Goal: Information Seeking & Learning: Learn about a topic

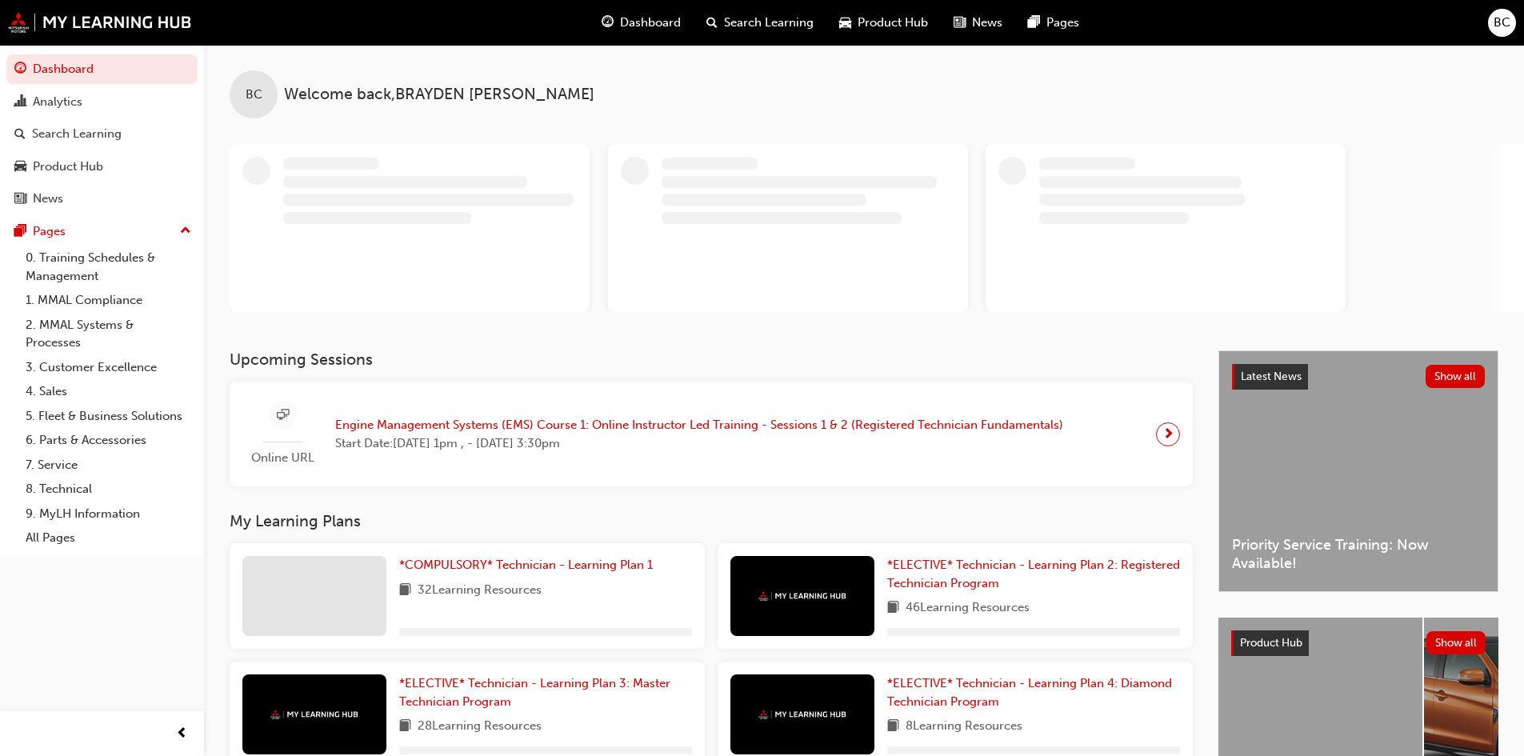
click at [409, 425] on span "Engine Management Systems (EMS) Course 1: Online Instructor Led Training - Sess…" at bounding box center [699, 425] width 728 height 18
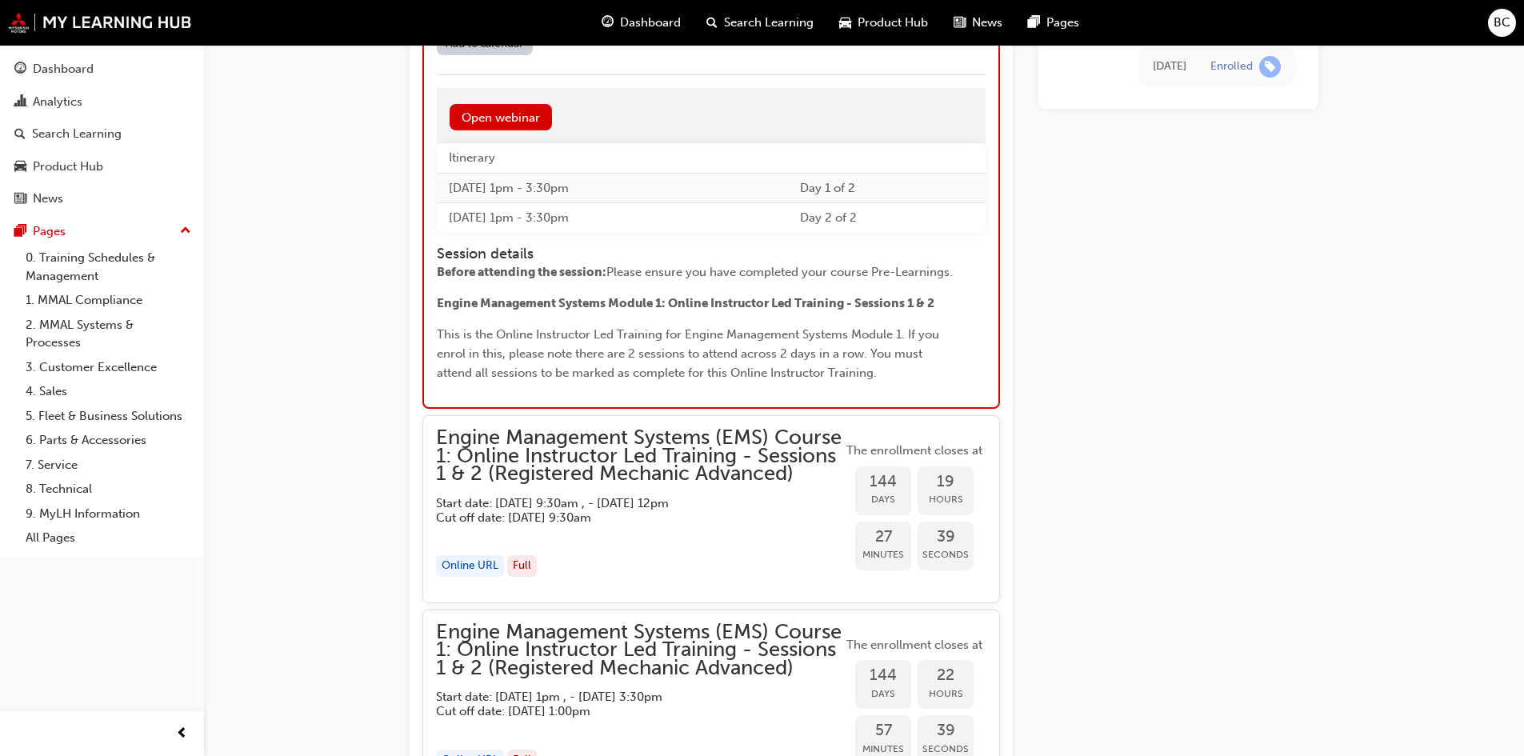
scroll to position [1988, 0]
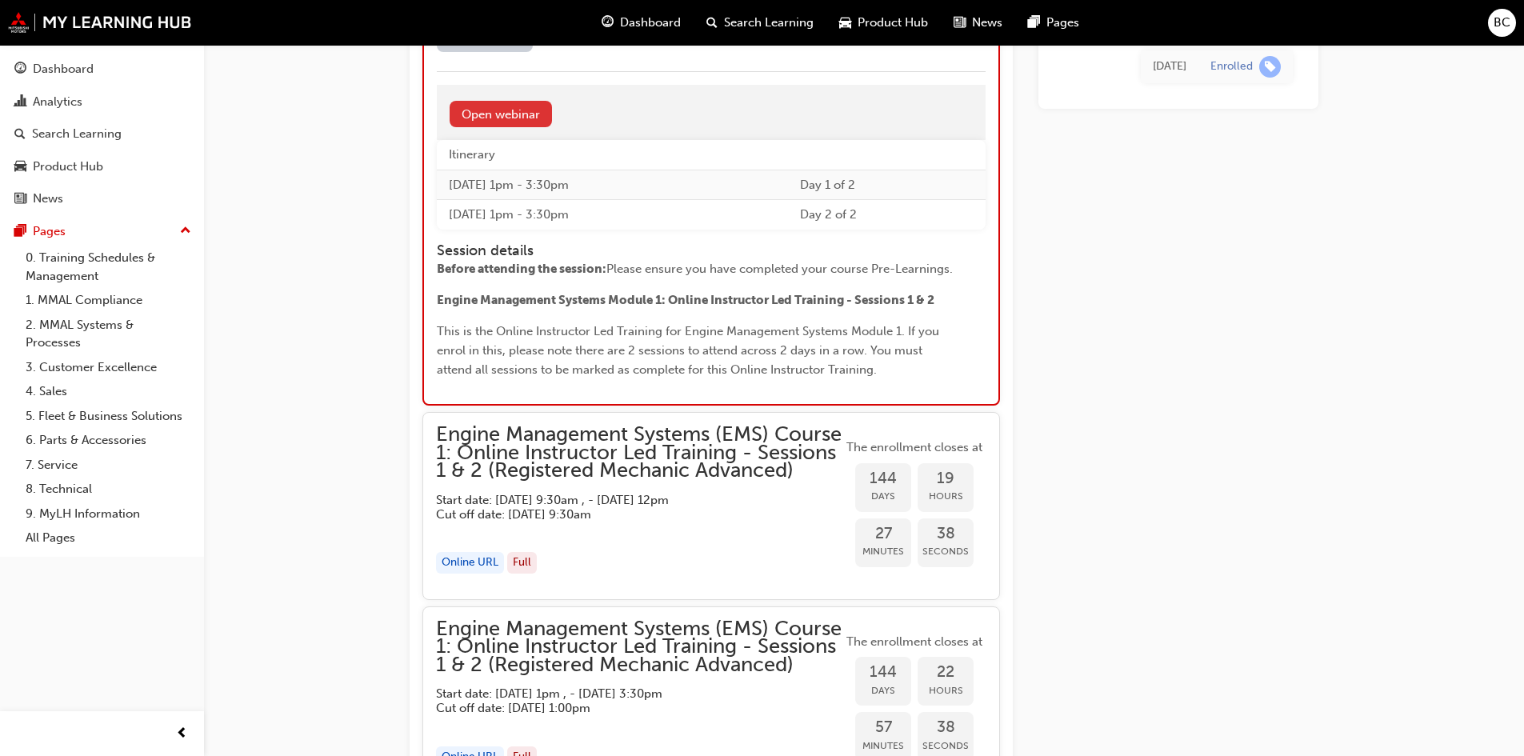
click at [490, 110] on link "Open webinar" at bounding box center [500, 114] width 102 height 26
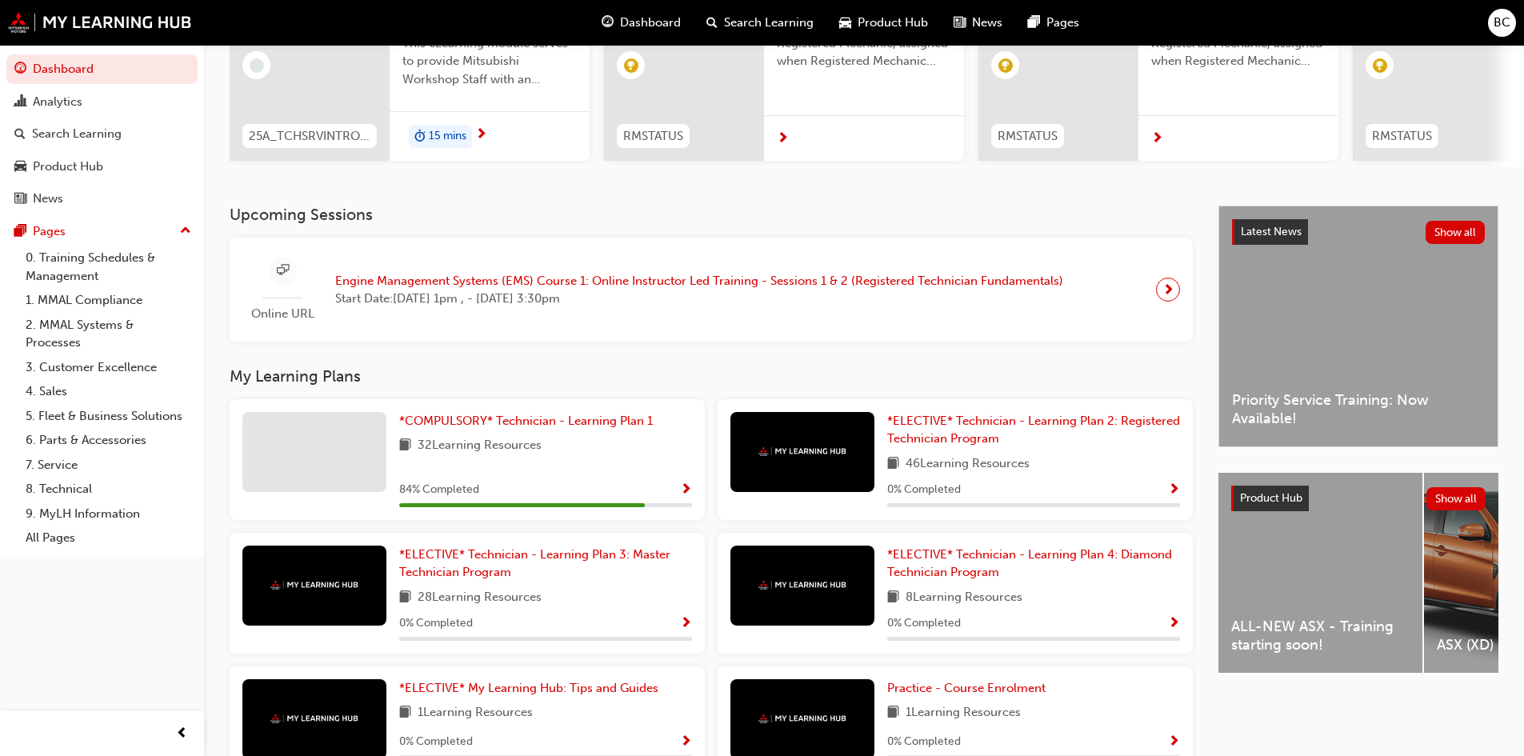
scroll to position [240, 0]
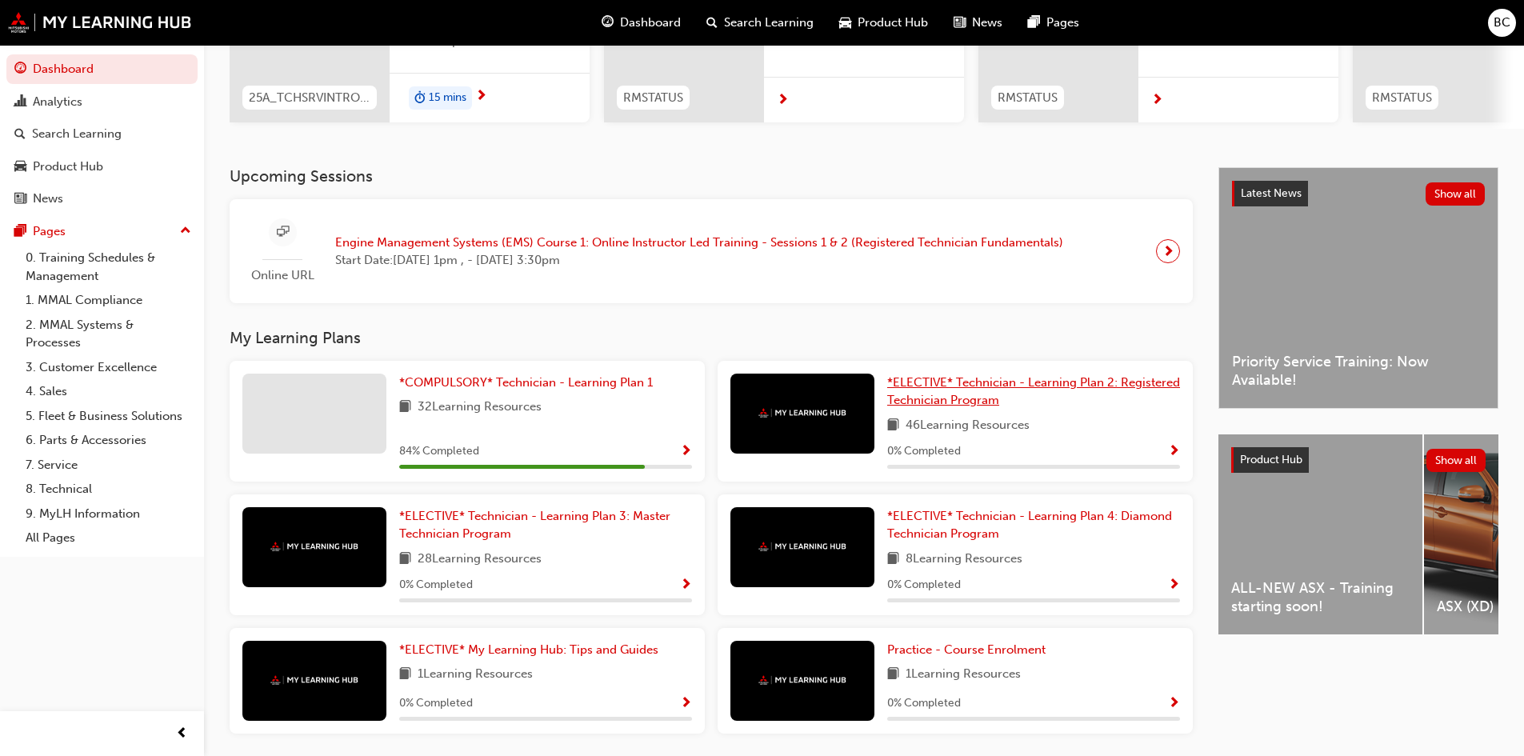
click at [954, 397] on link "*ELECTIVE* Technician - Learning Plan 2: Registered Technician Program" at bounding box center [1033, 392] width 293 height 36
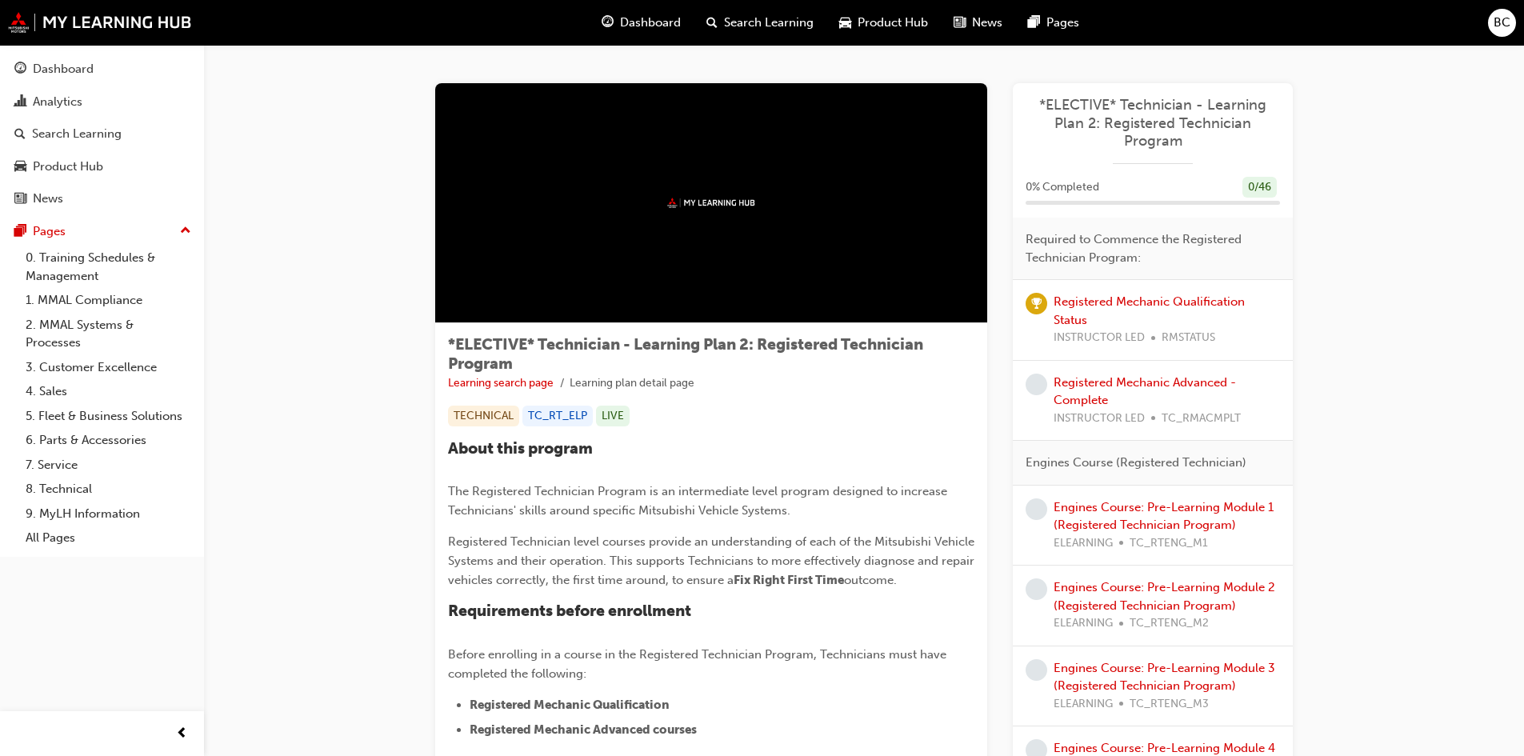
click at [618, 18] on div "Dashboard" at bounding box center [641, 22] width 105 height 33
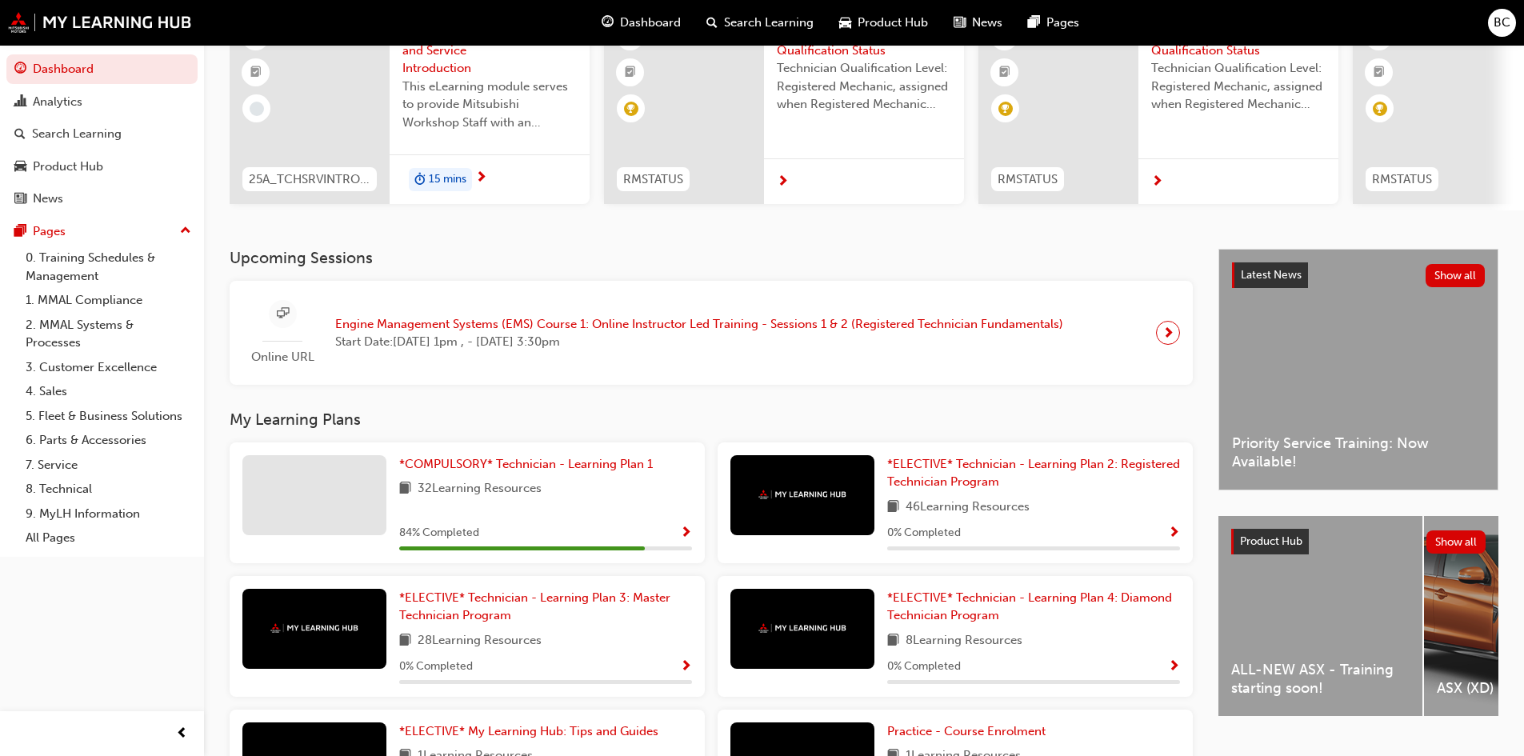
scroll to position [160, 0]
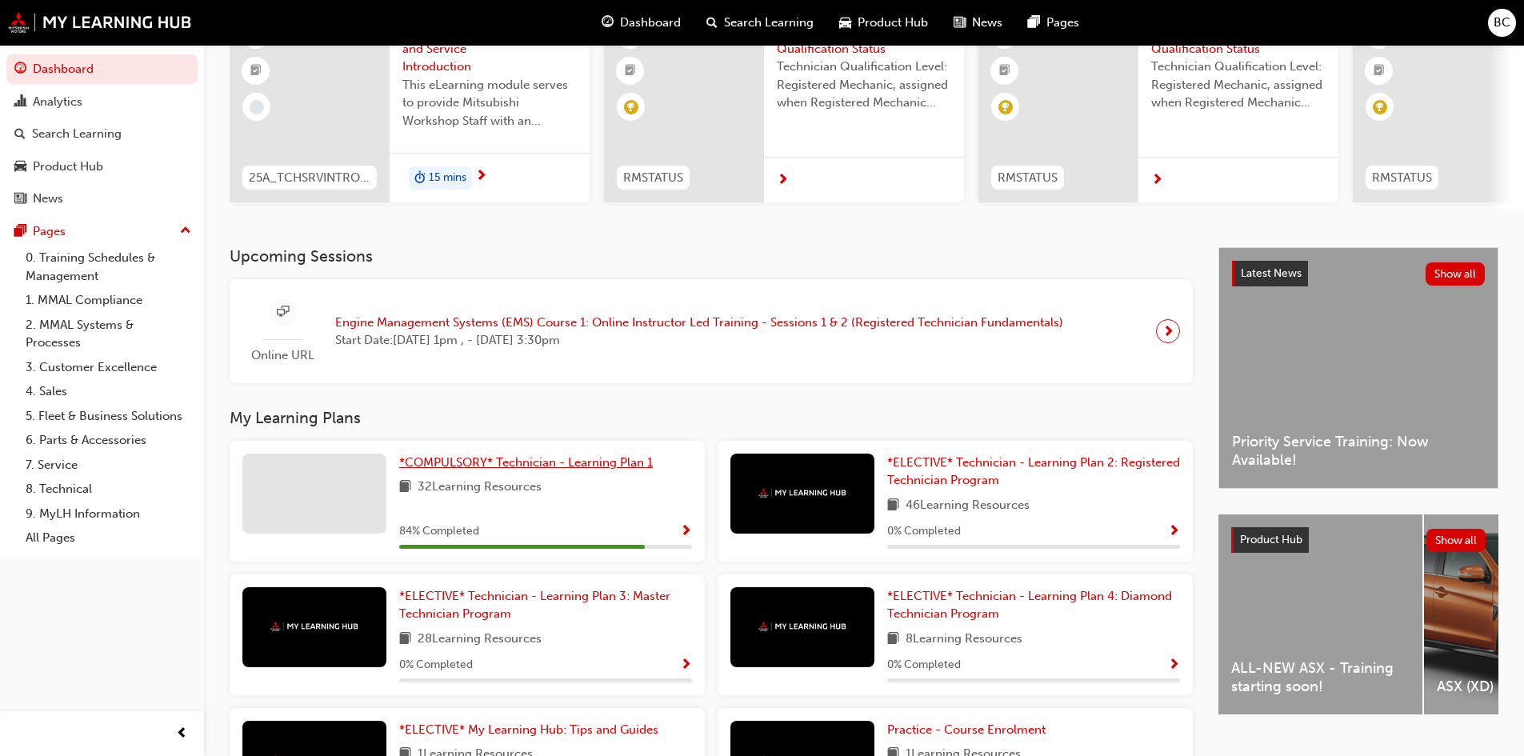
click at [560, 467] on span "*COMPULSORY* Technician - Learning Plan 1" at bounding box center [526, 462] width 254 height 14
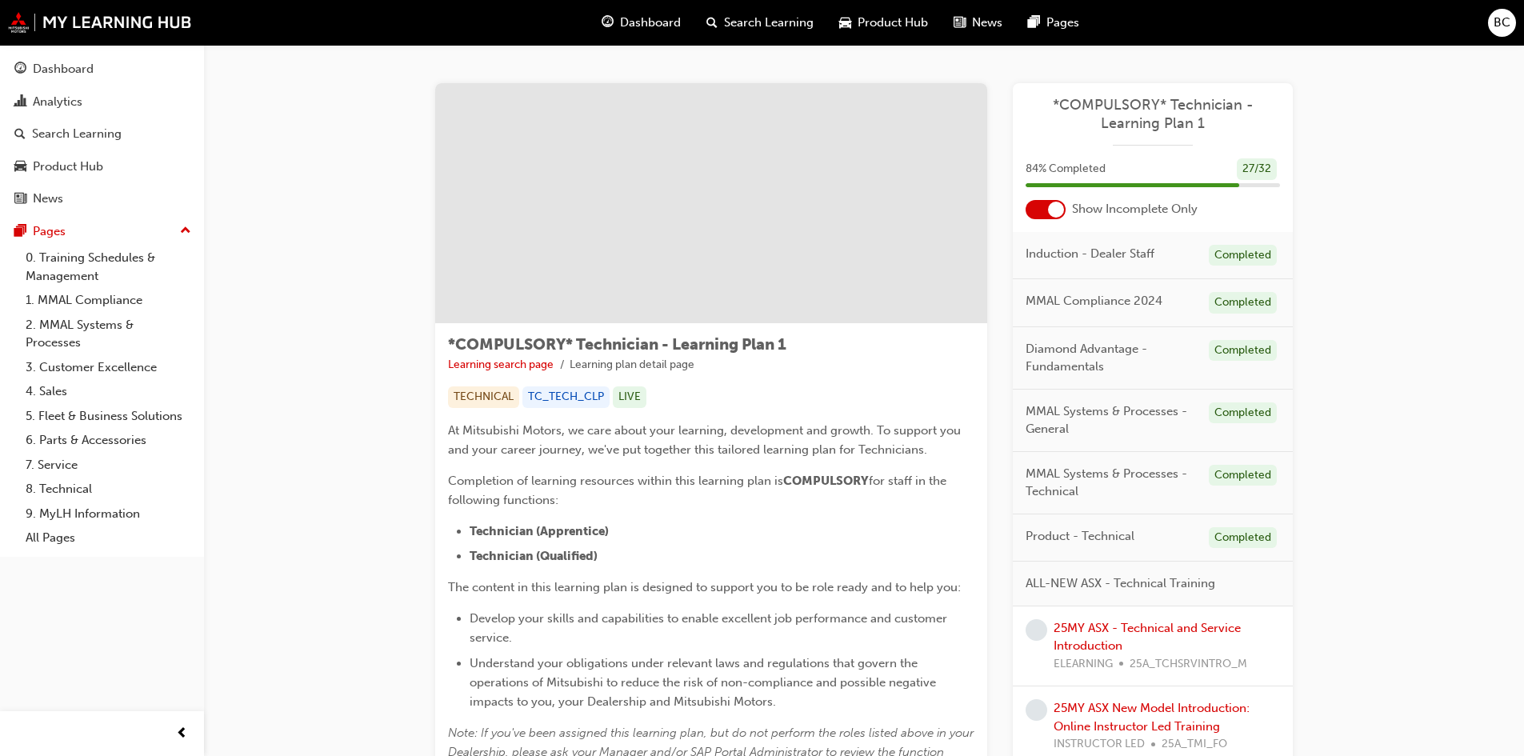
click at [1049, 216] on div at bounding box center [1045, 209] width 40 height 19
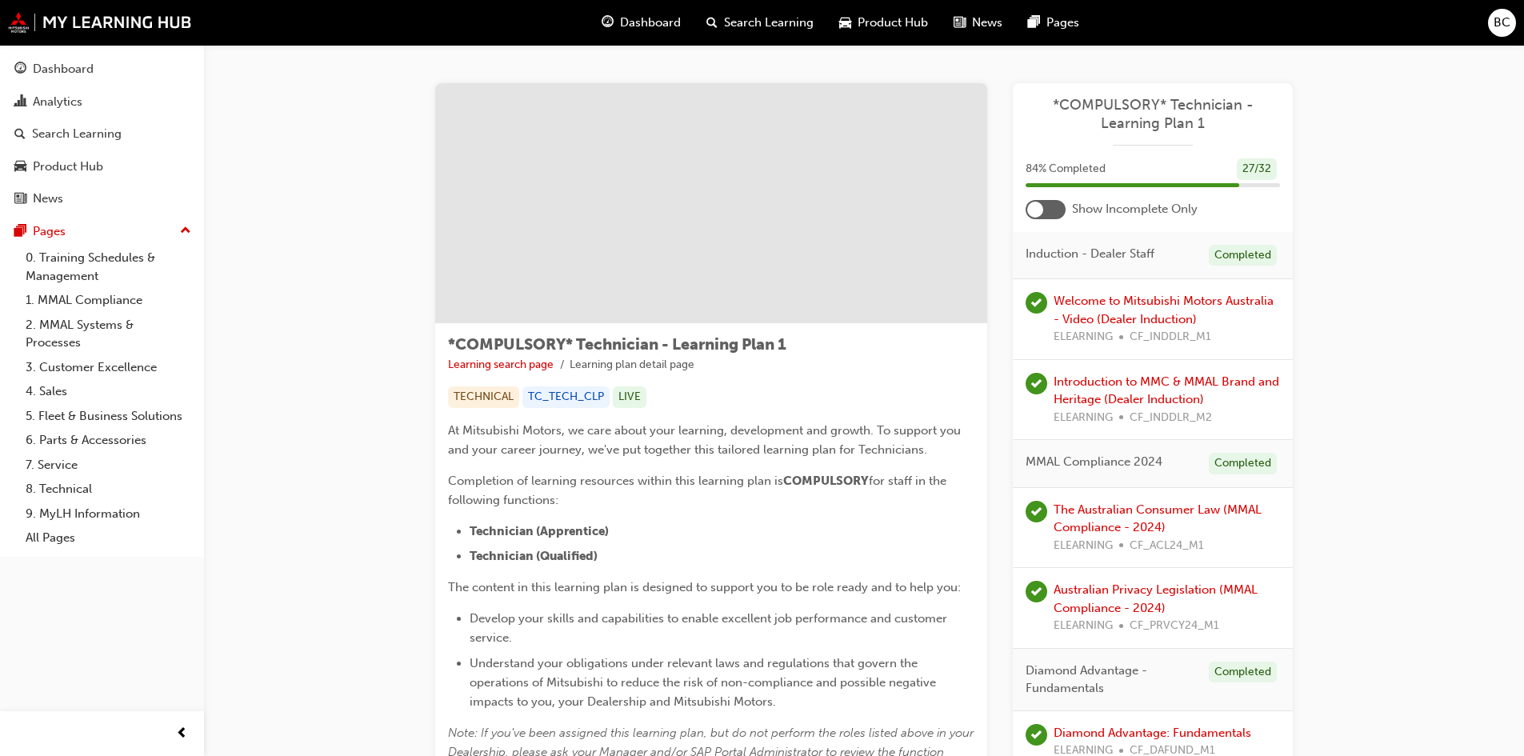
click at [1051, 214] on div at bounding box center [1045, 209] width 40 height 19
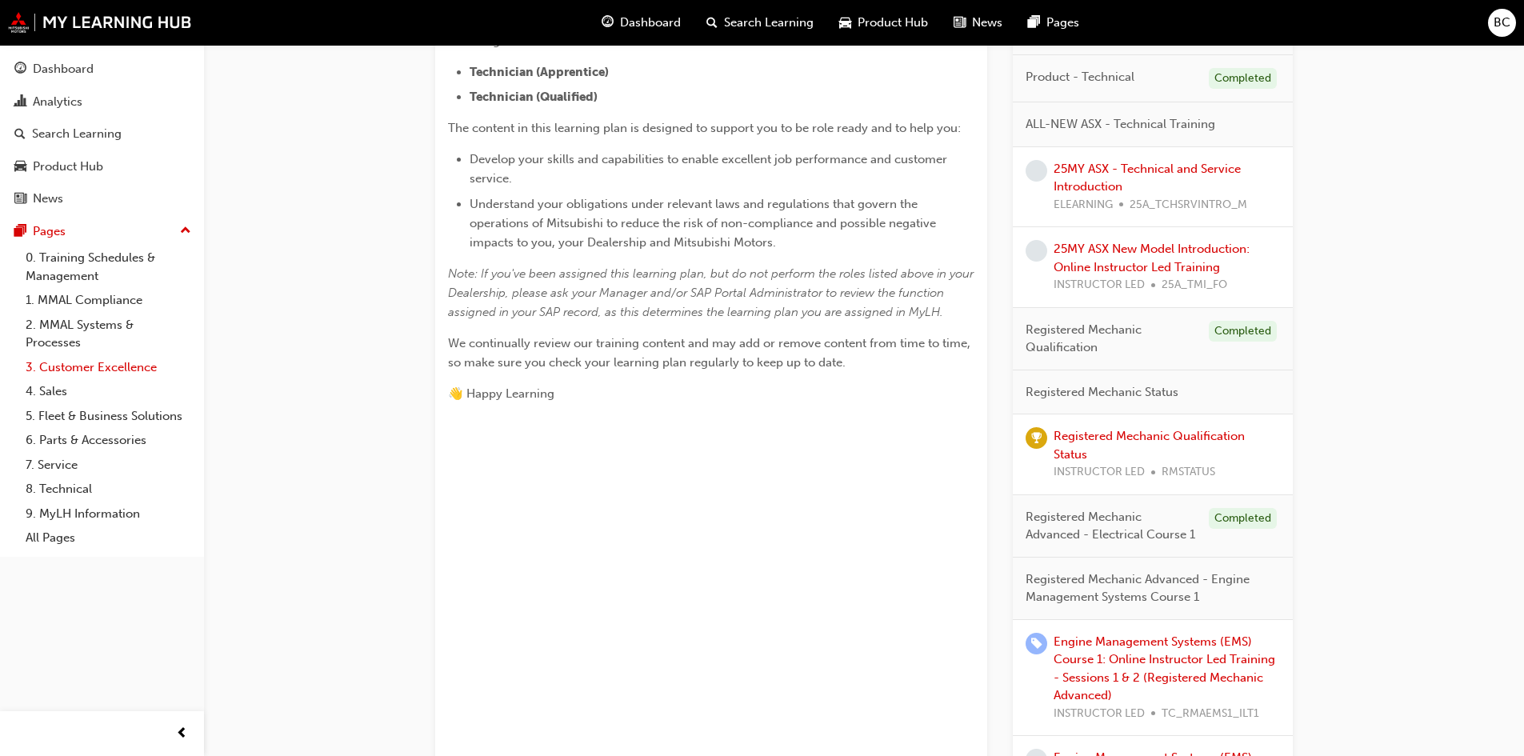
scroll to position [480, 0]
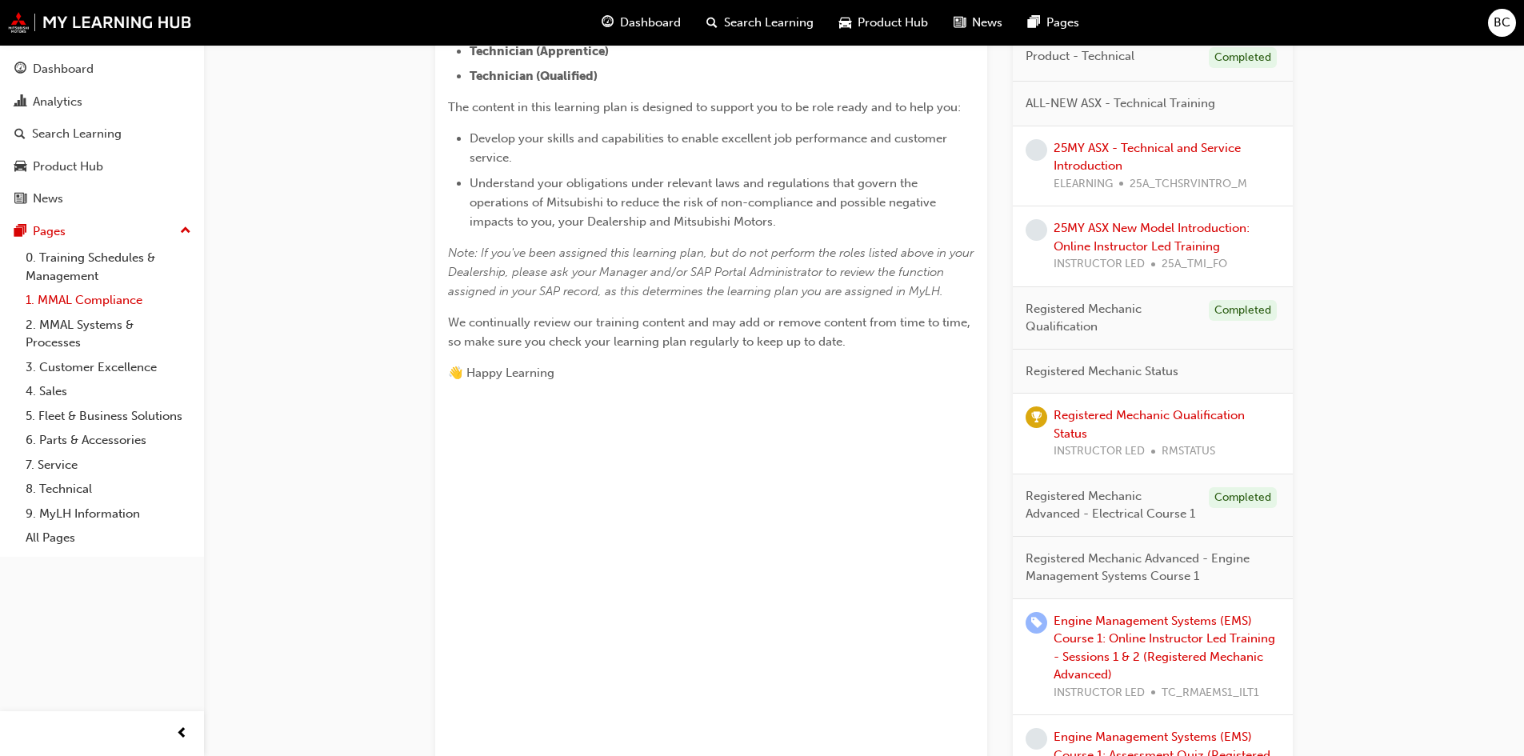
click at [64, 289] on link "1. MMAL Compliance" at bounding box center [108, 300] width 178 height 25
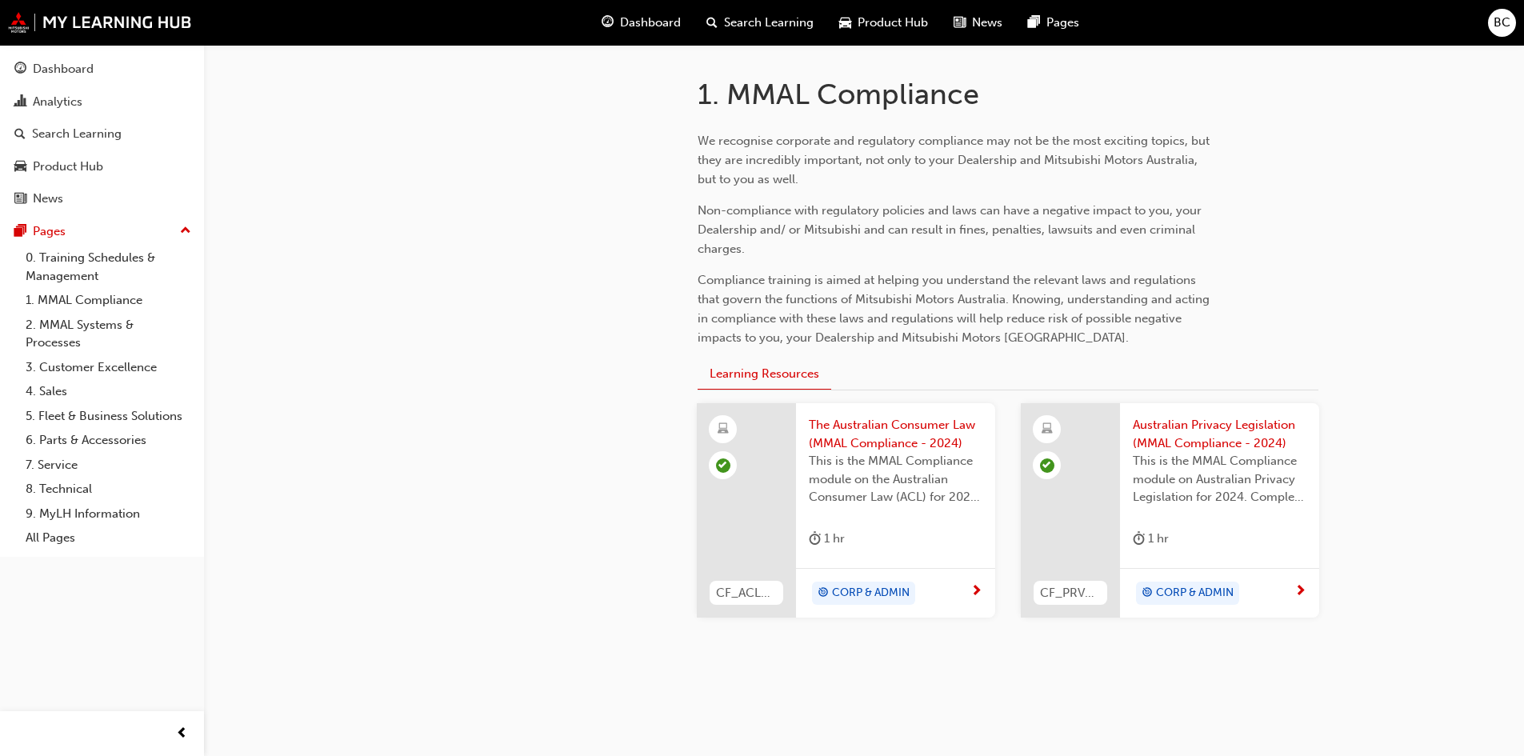
scroll to position [350, 0]
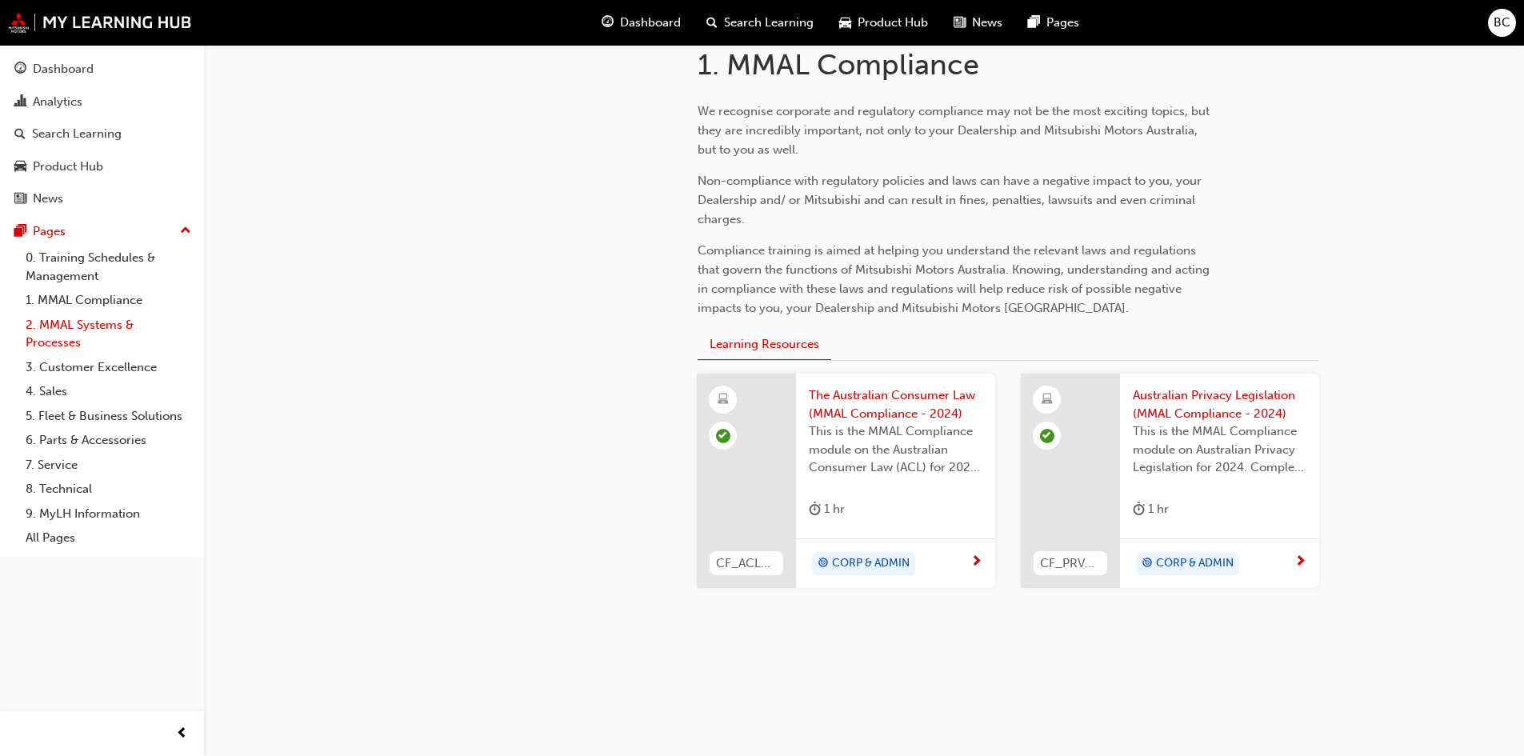
click at [88, 319] on link "2. MMAL Systems & Processes" at bounding box center [108, 334] width 178 height 42
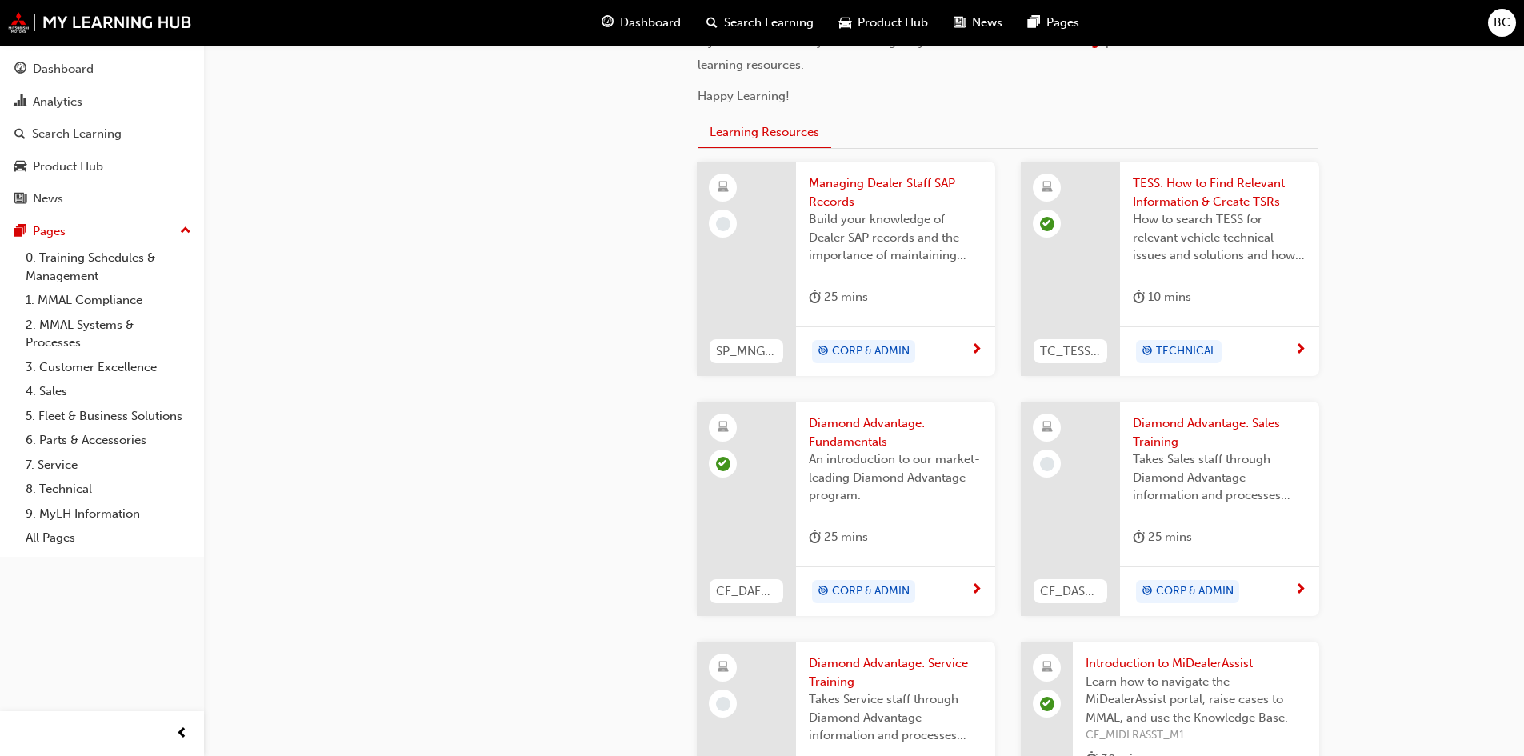
scroll to position [640, 0]
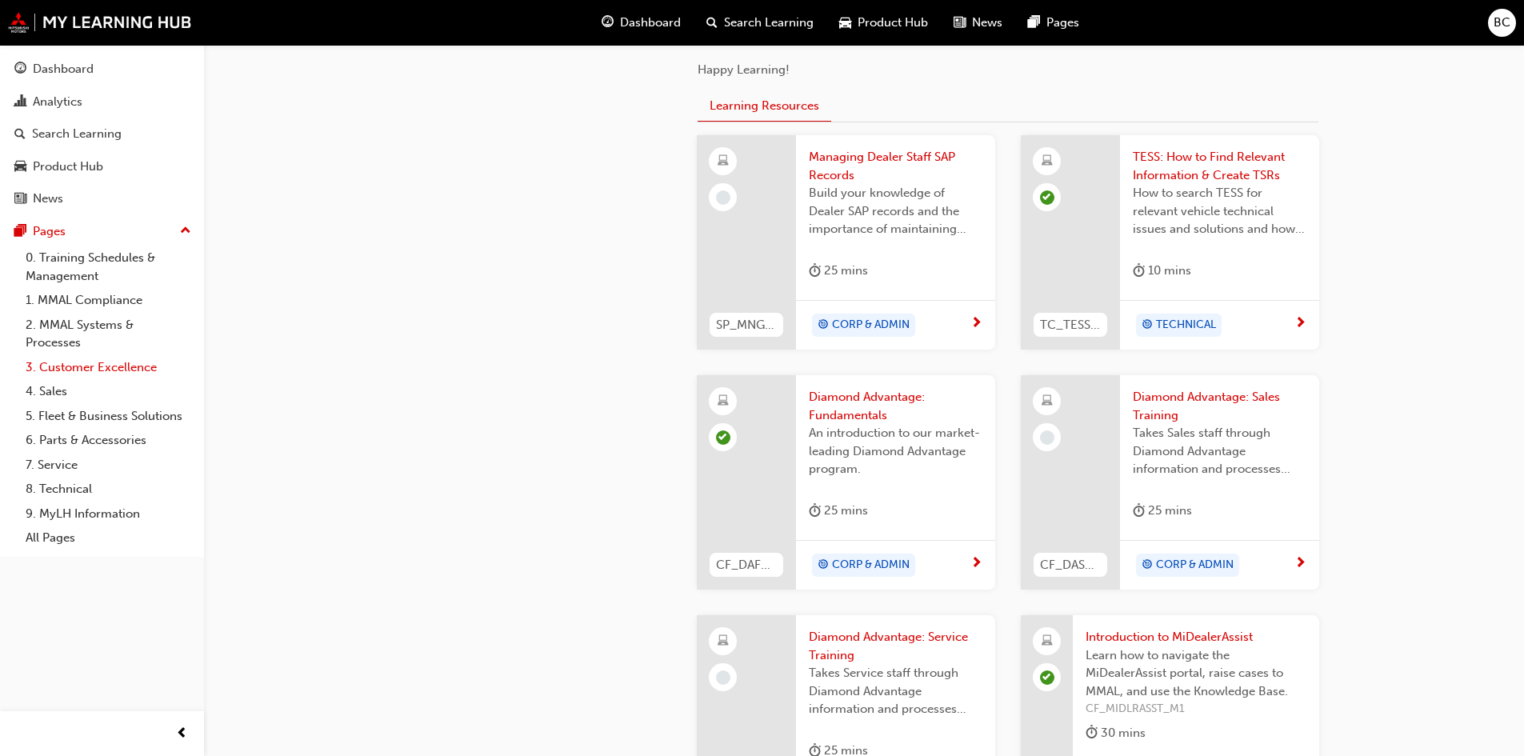
click at [68, 365] on link "3. Customer Excellence" at bounding box center [108, 367] width 178 height 25
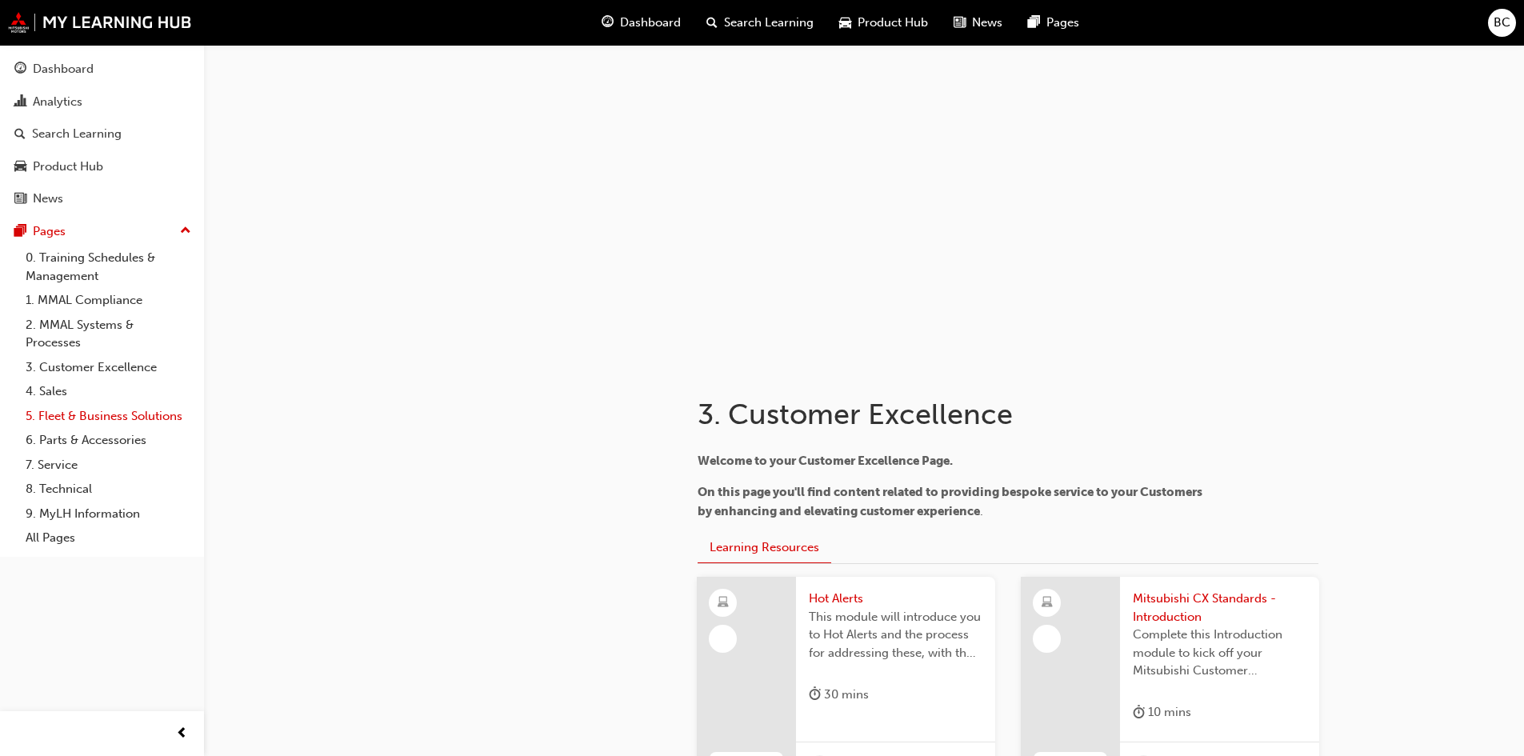
click at [67, 418] on link "5. Fleet & Business Solutions" at bounding box center [108, 416] width 178 height 25
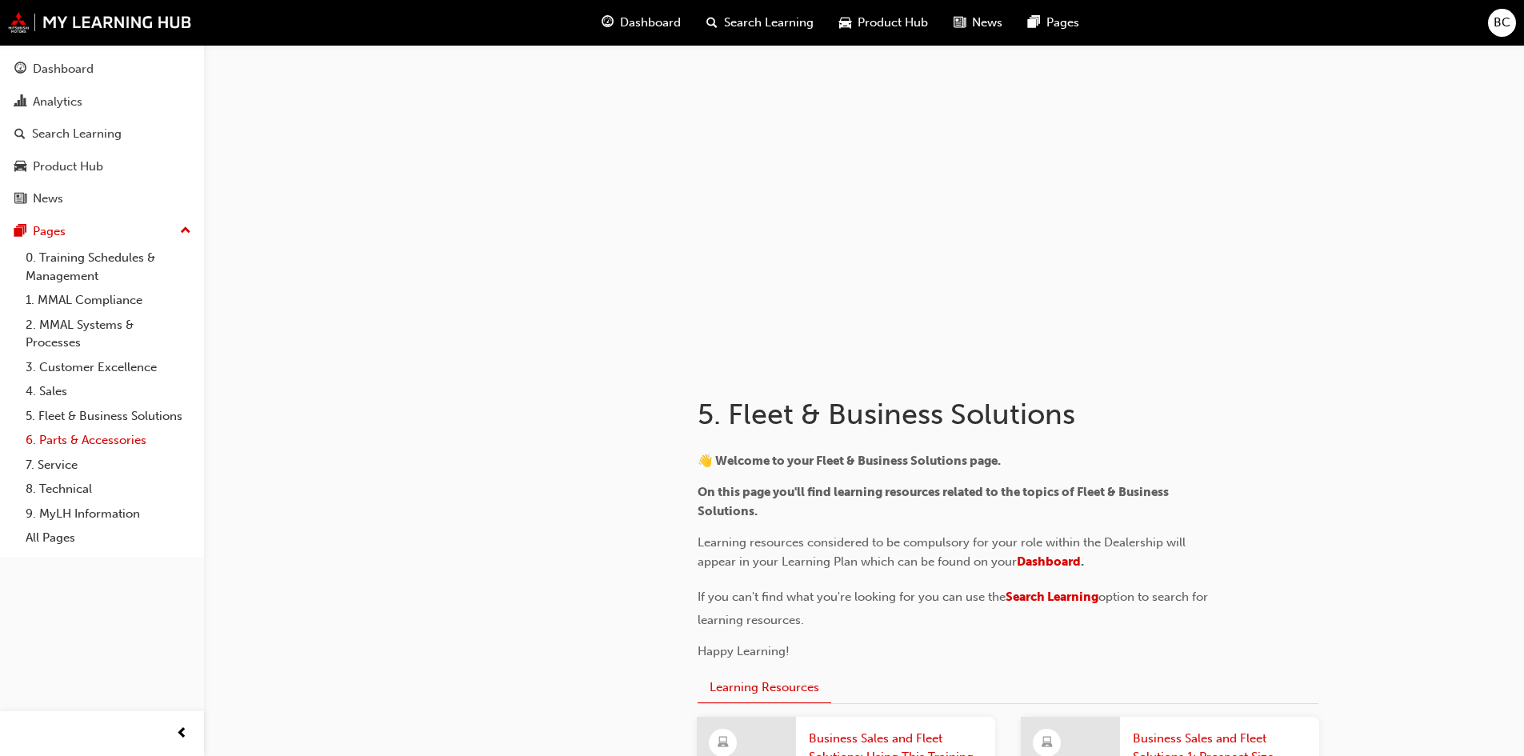
click at [89, 447] on link "6. Parts & Accessories" at bounding box center [108, 440] width 178 height 25
click at [67, 467] on link "7. Service" at bounding box center [108, 465] width 178 height 25
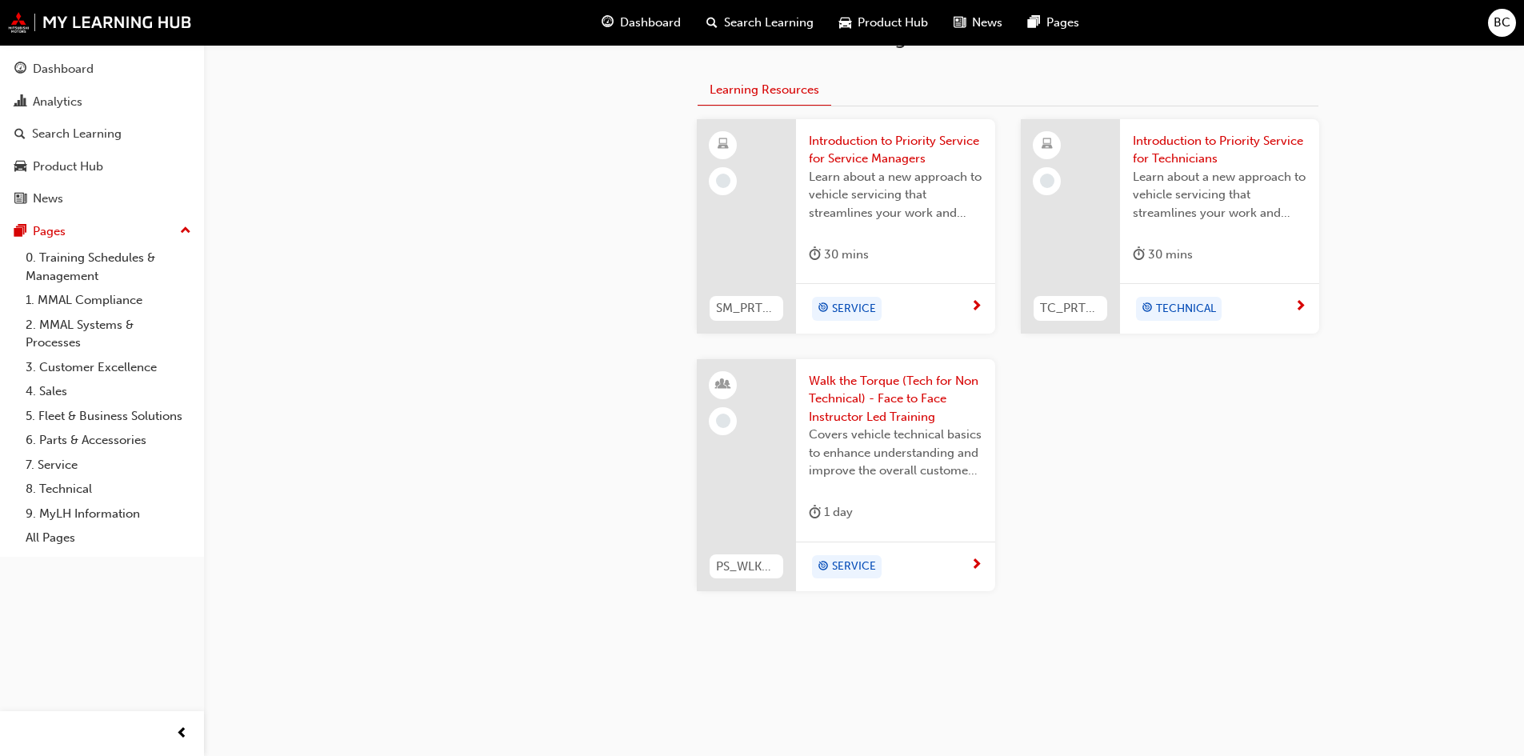
scroll to position [674, 0]
click at [54, 489] on link "8. Technical" at bounding box center [108, 489] width 178 height 25
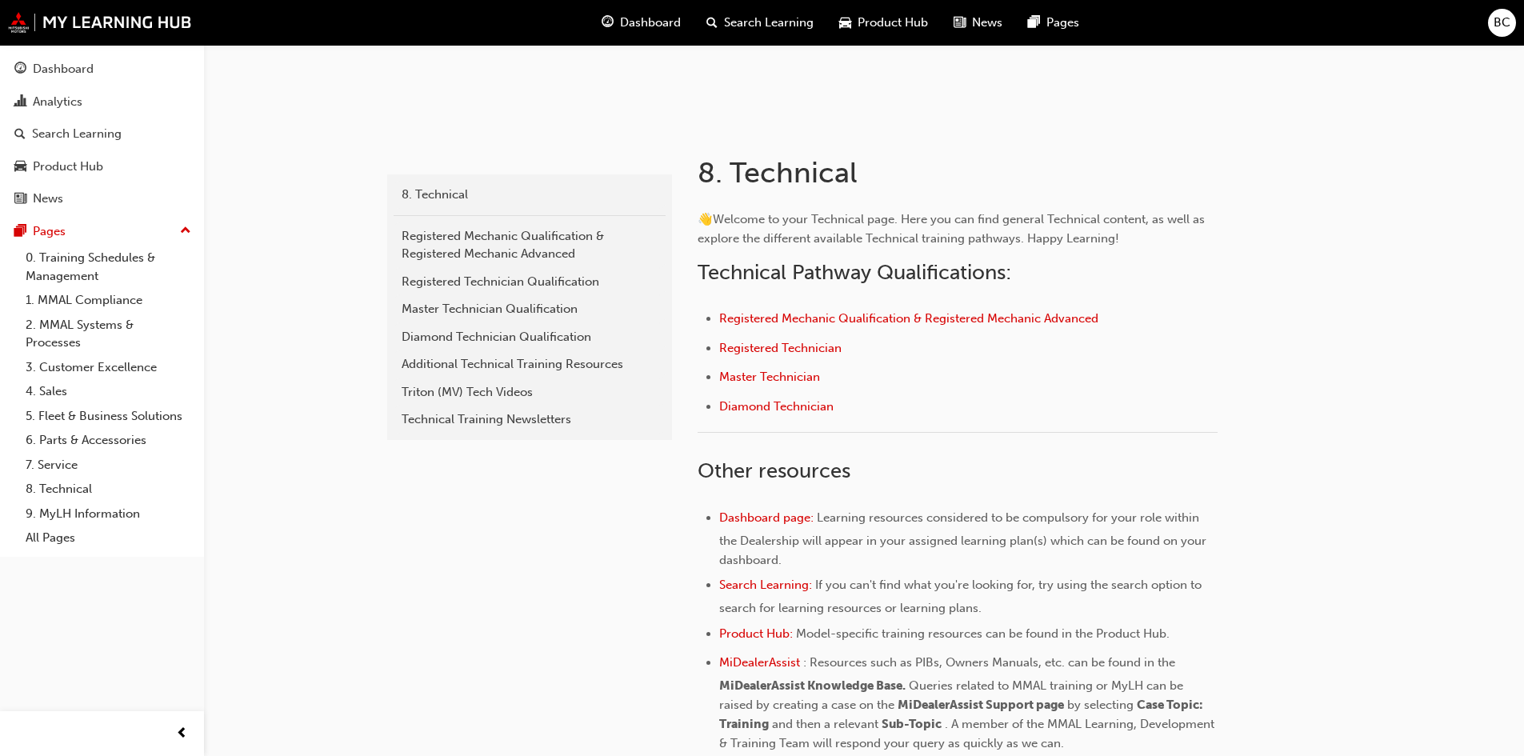
scroll to position [240, 0]
click at [781, 411] on span "Diamond Technician" at bounding box center [776, 408] width 114 height 14
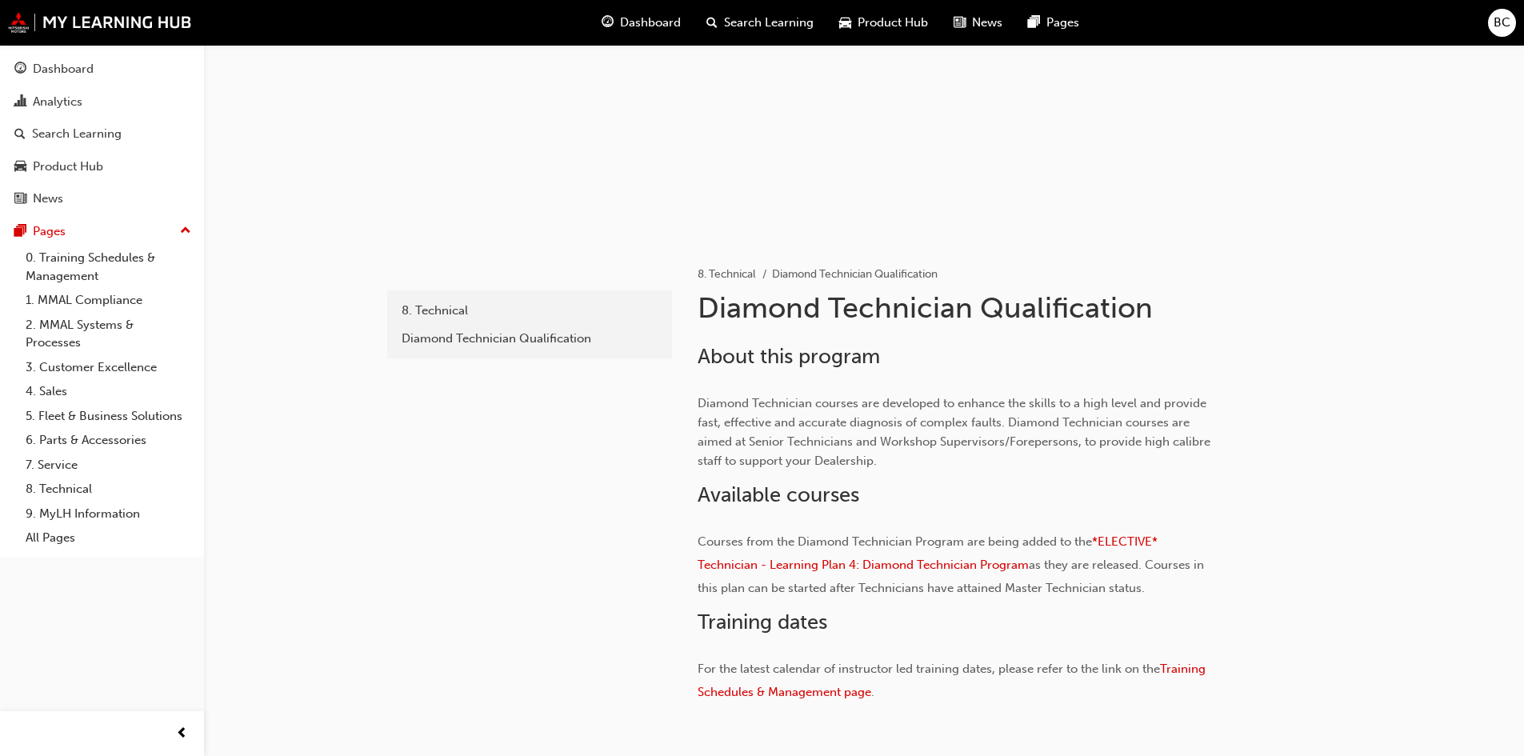
scroll to position [230, 0]
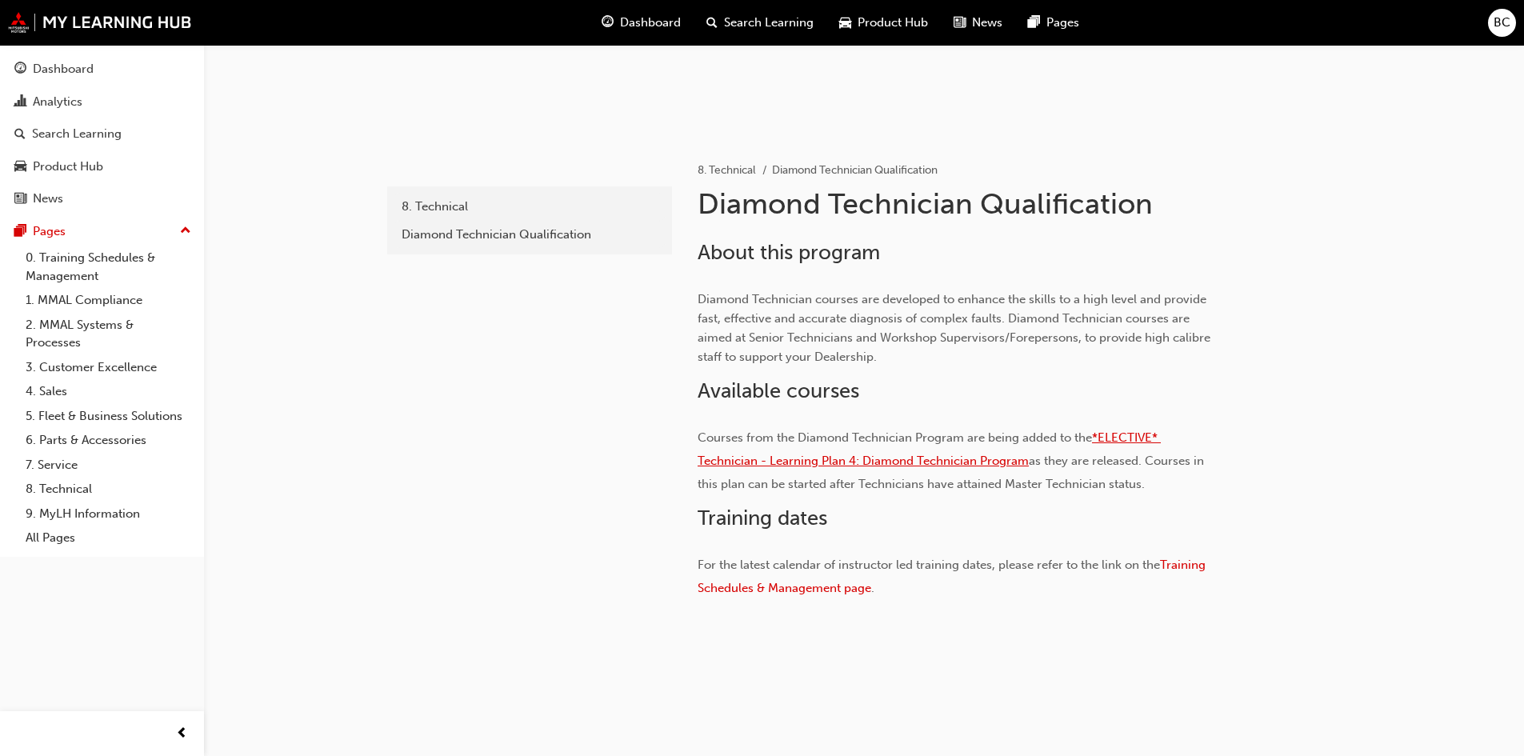
click at [868, 463] on span "*ELECTIVE* Technician - Learning Plan 4: Diamond Technician Program" at bounding box center [928, 449] width 463 height 38
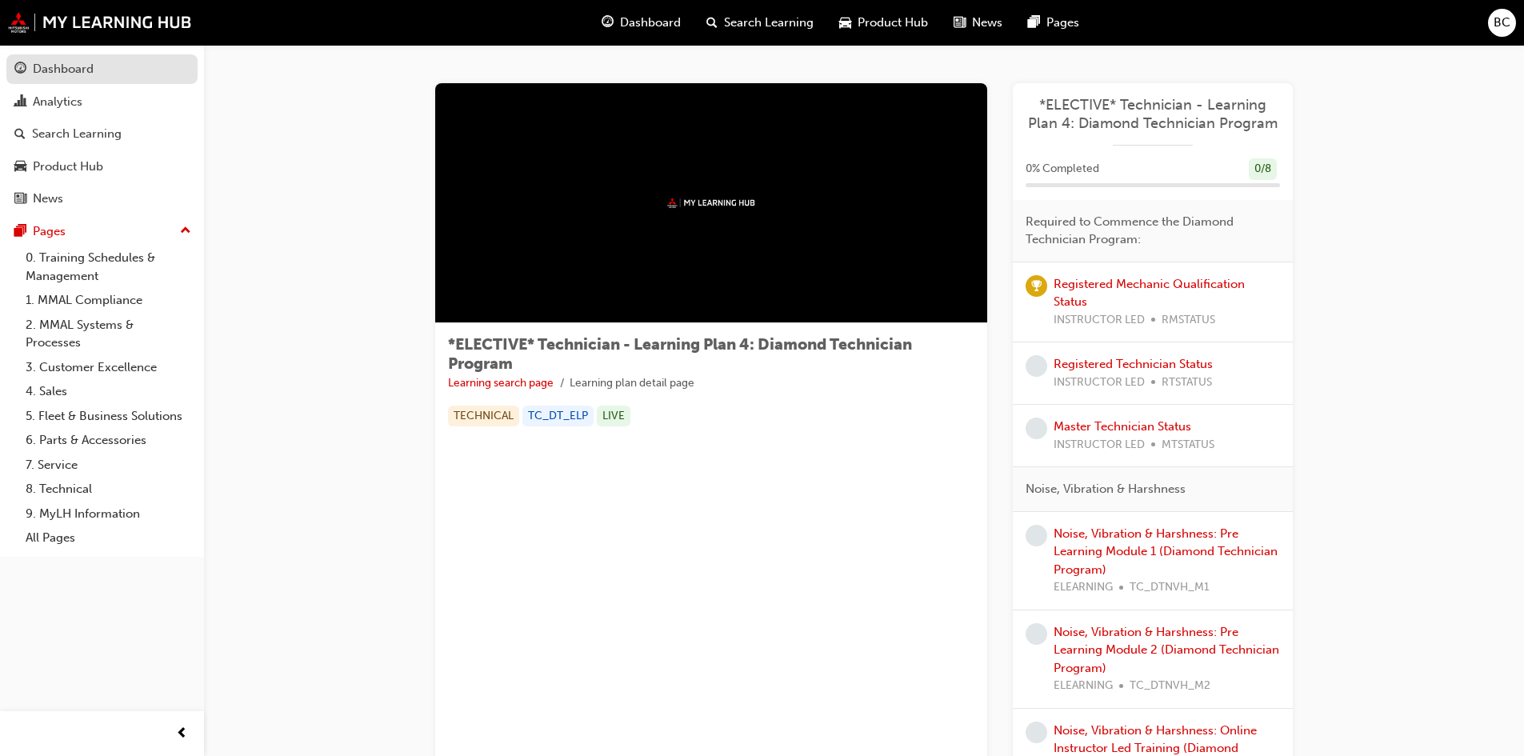
click at [62, 71] on div "Dashboard" at bounding box center [63, 69] width 61 height 18
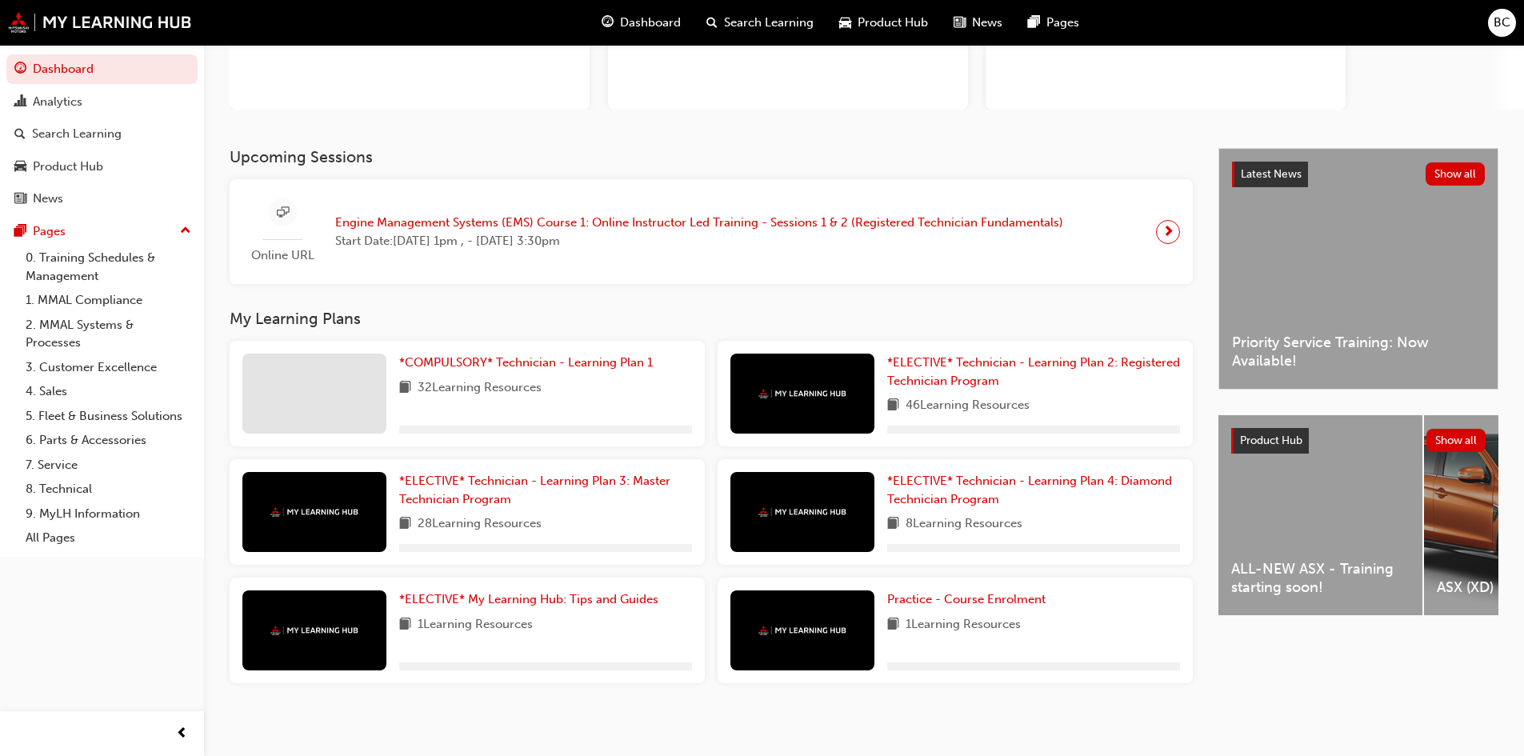
scroll to position [208, 0]
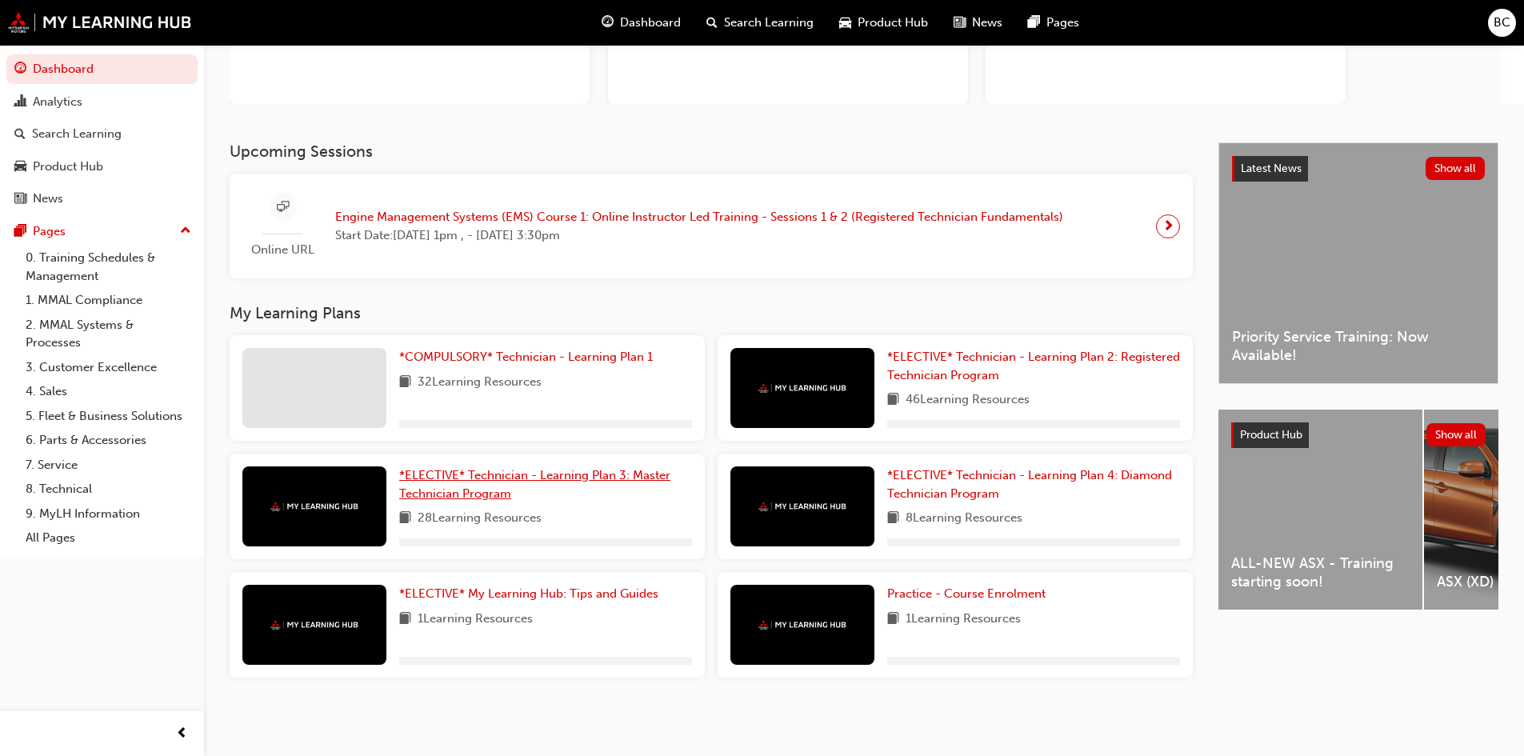
click at [598, 470] on span "*ELECTIVE* Technician - Learning Plan 3: Master Technician Program" at bounding box center [534, 484] width 271 height 33
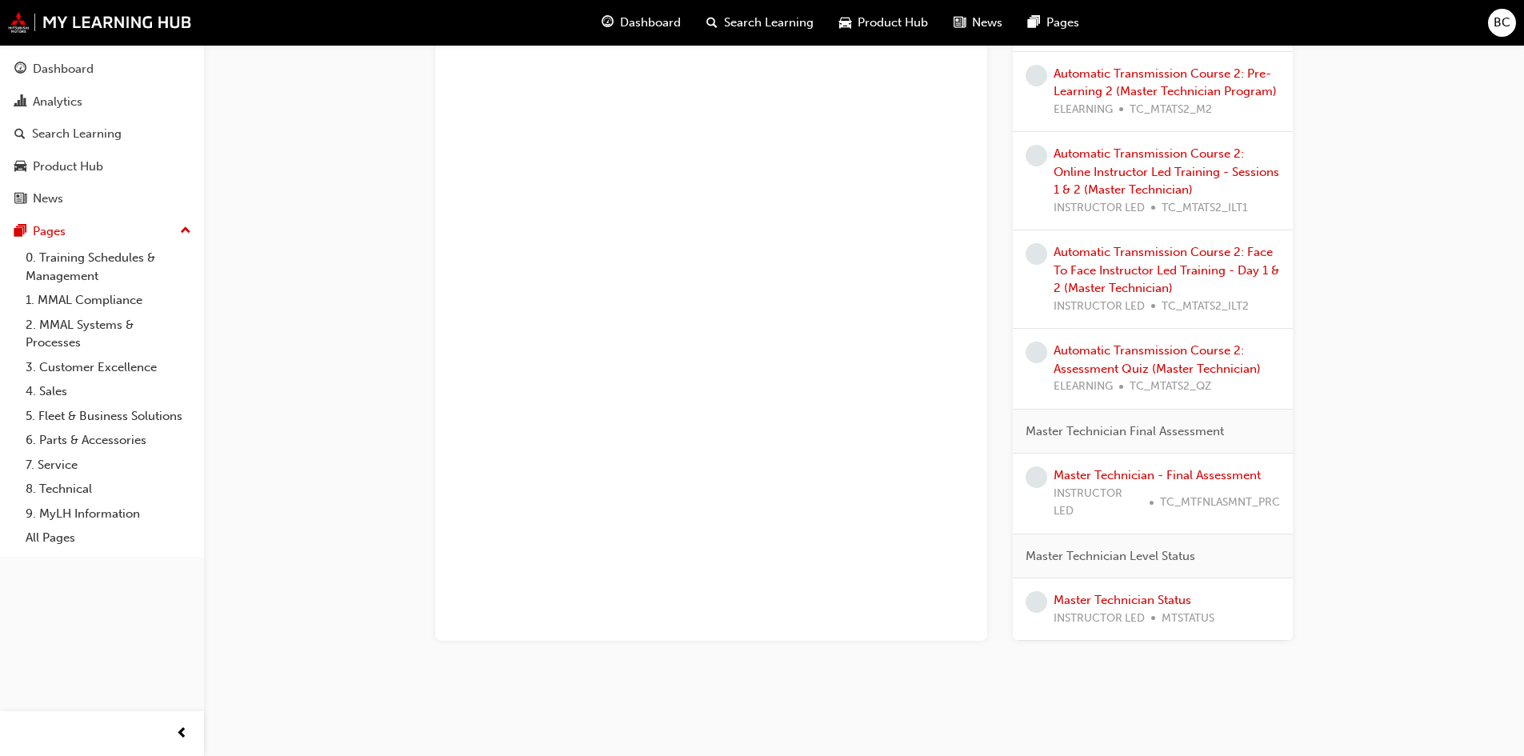
scroll to position [2391, 0]
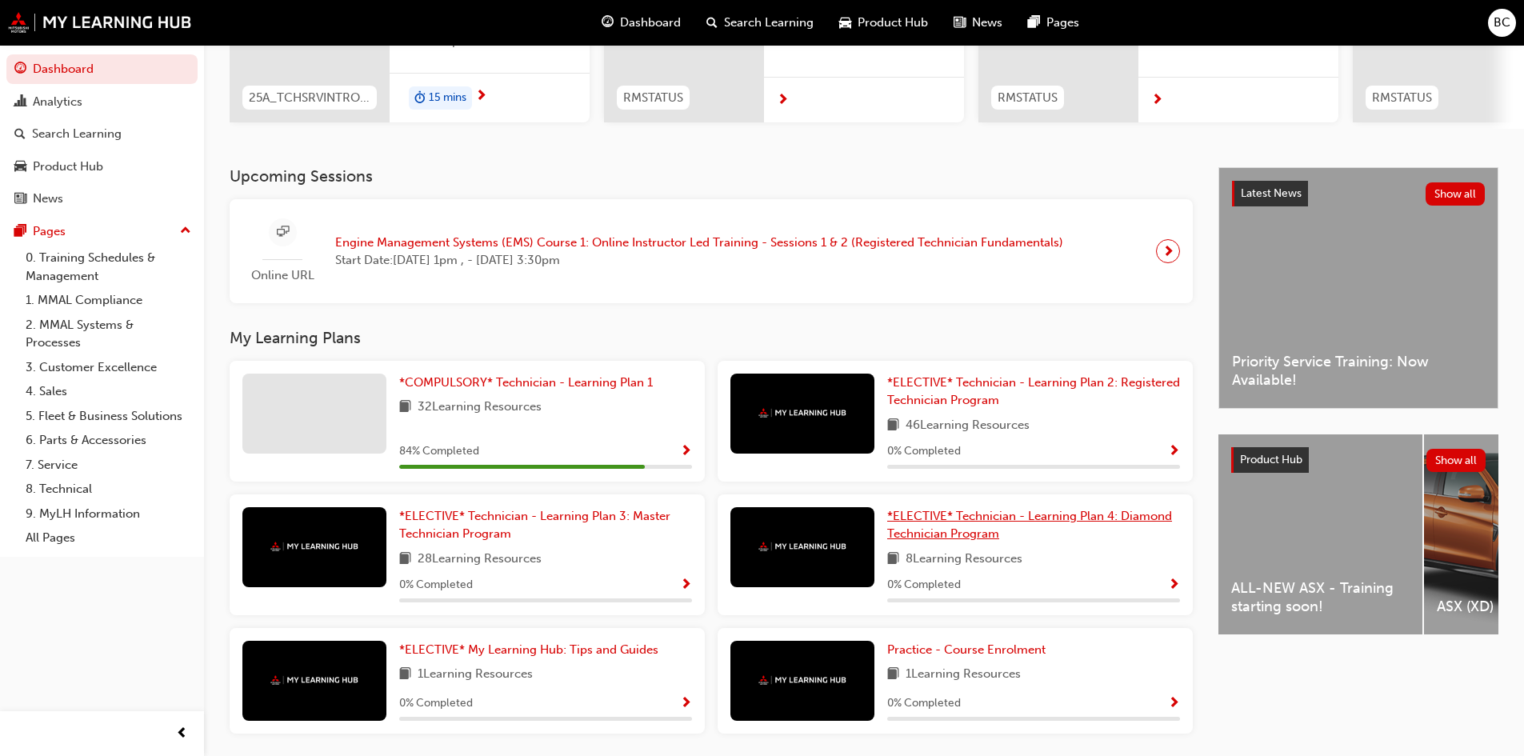
scroll to position [302, 0]
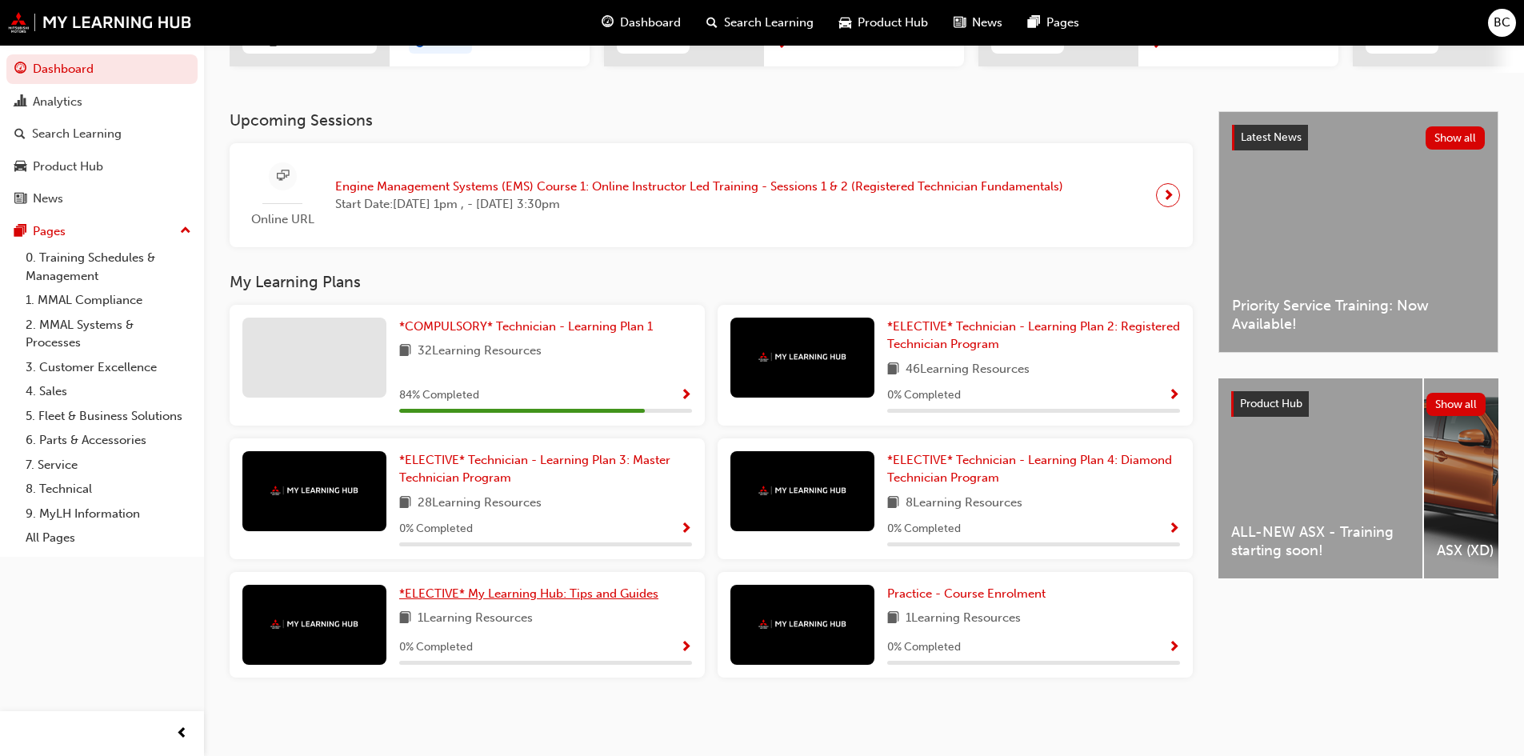
click at [589, 597] on span "*ELECTIVE* My Learning Hub: Tips and Guides" at bounding box center [528, 593] width 259 height 14
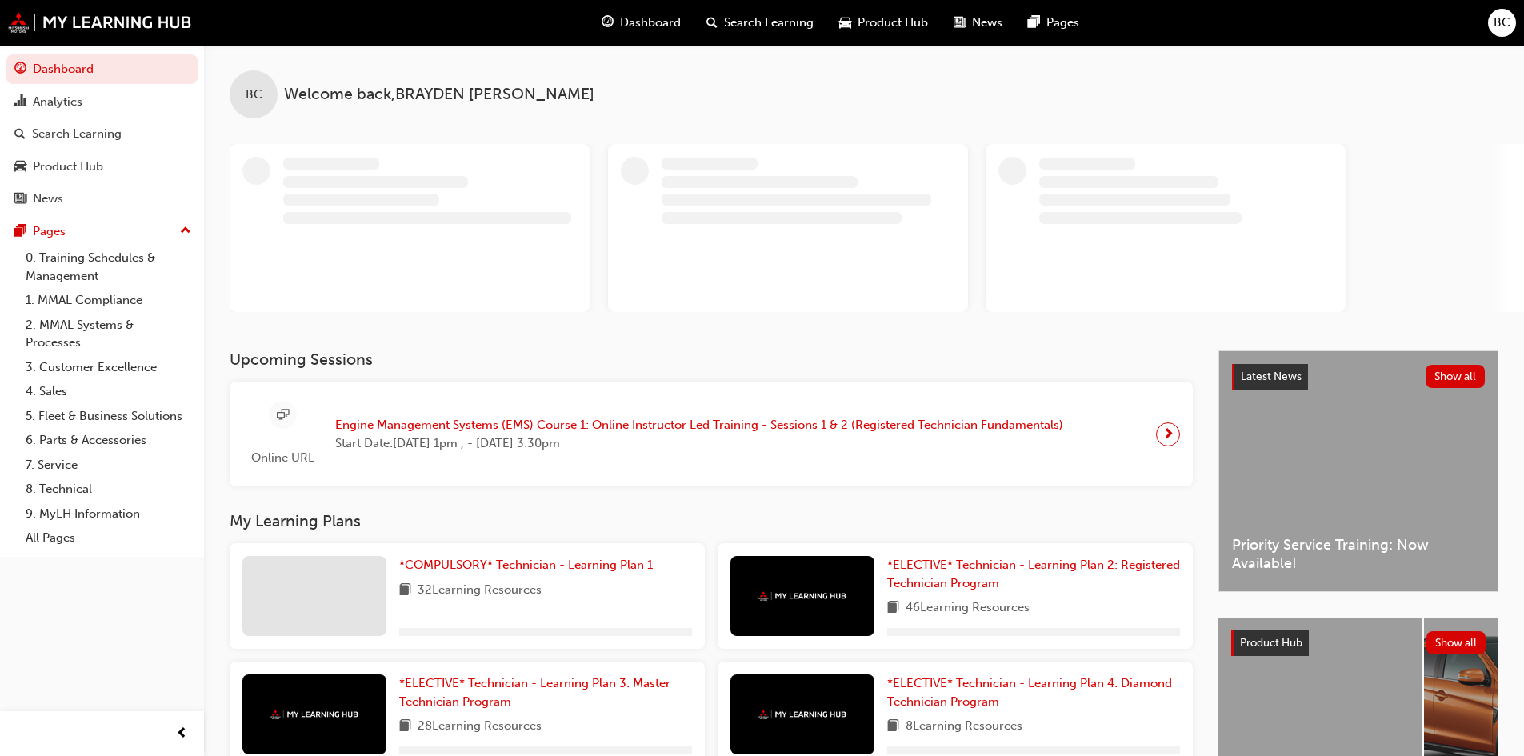
click at [558, 561] on span "*COMPULSORY* Technician - Learning Plan 1" at bounding box center [526, 564] width 254 height 14
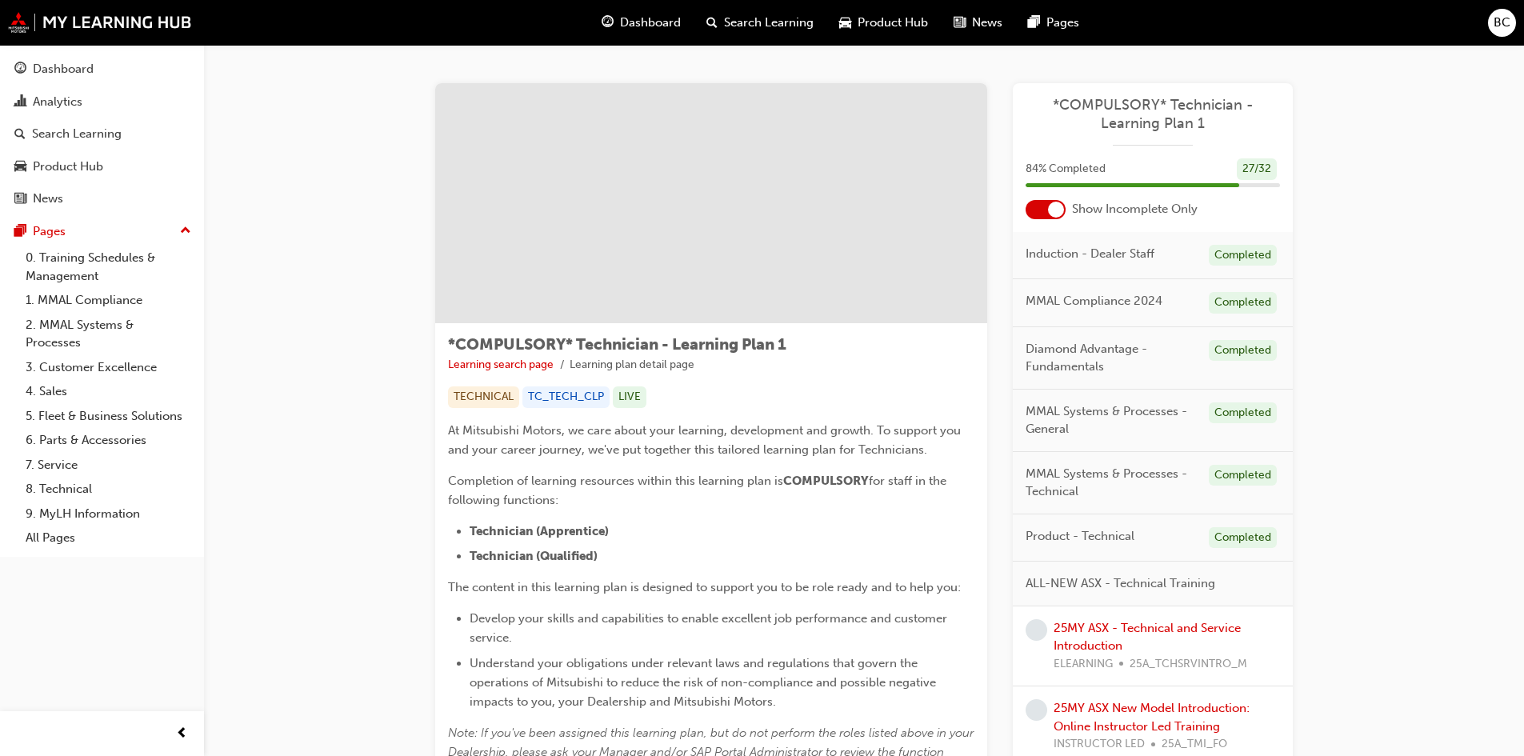
click at [1045, 207] on div at bounding box center [1045, 209] width 40 height 19
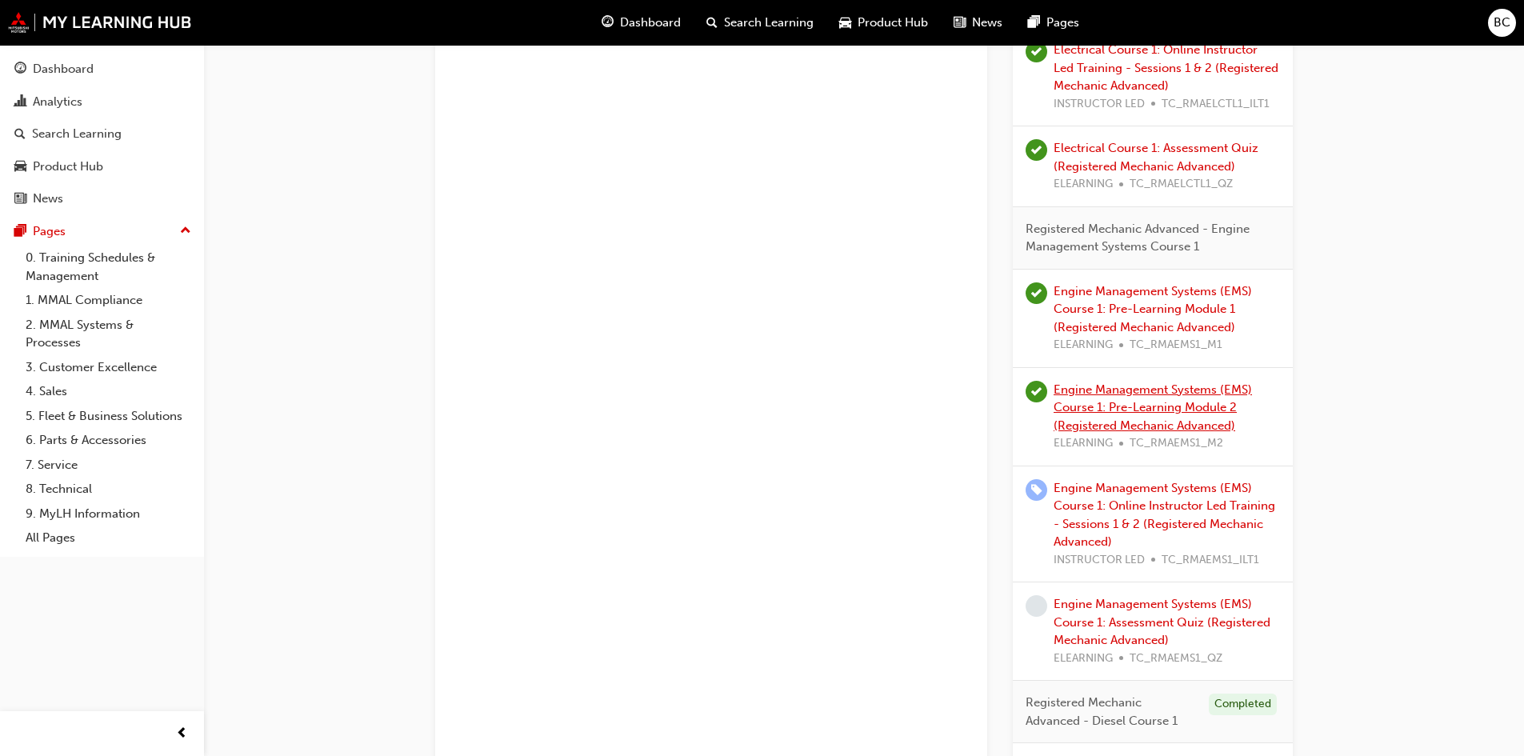
scroll to position [2399, 0]
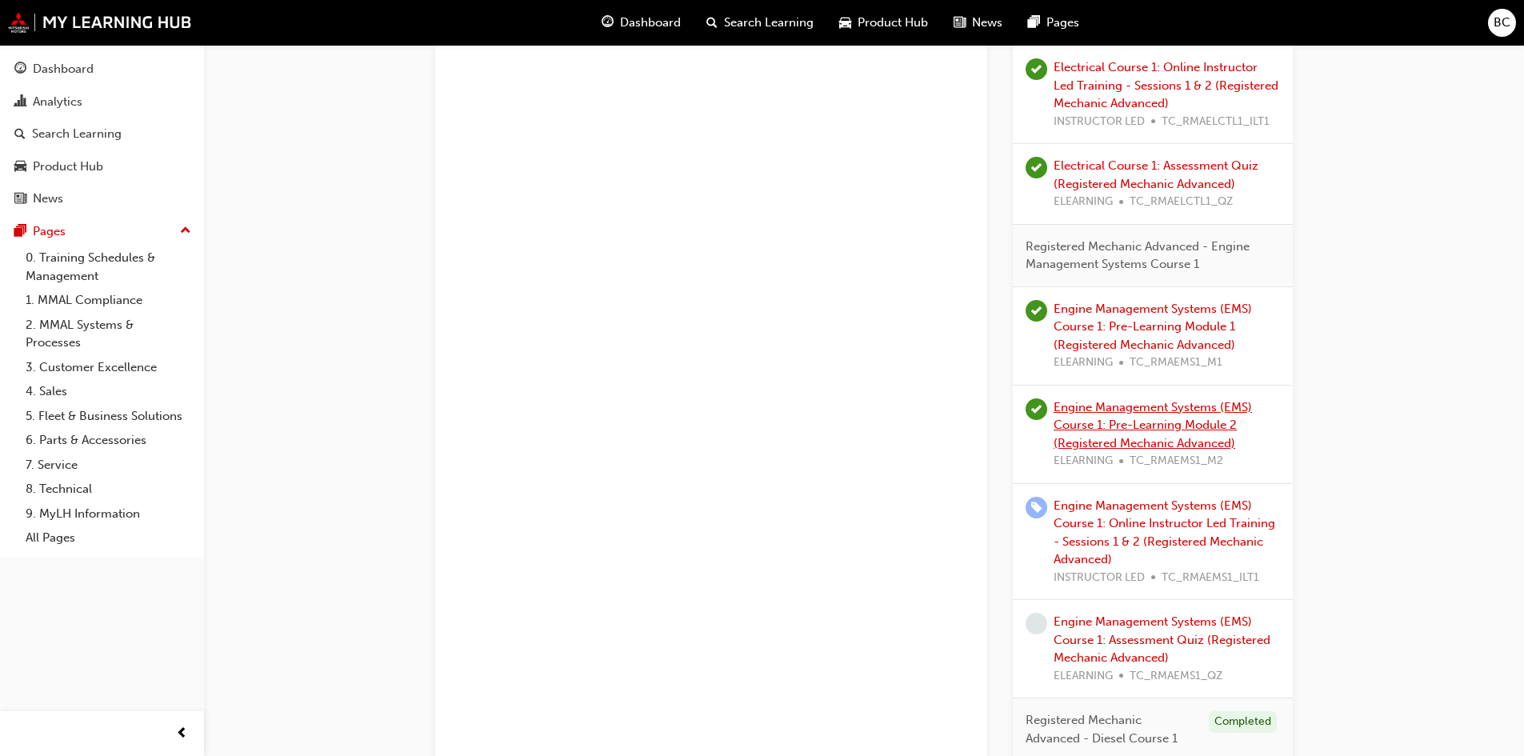
click at [1136, 418] on link "Engine Management Systems (EMS) Course 1: Pre-Learning Module 2 (Registered Mec…" at bounding box center [1152, 425] width 198 height 50
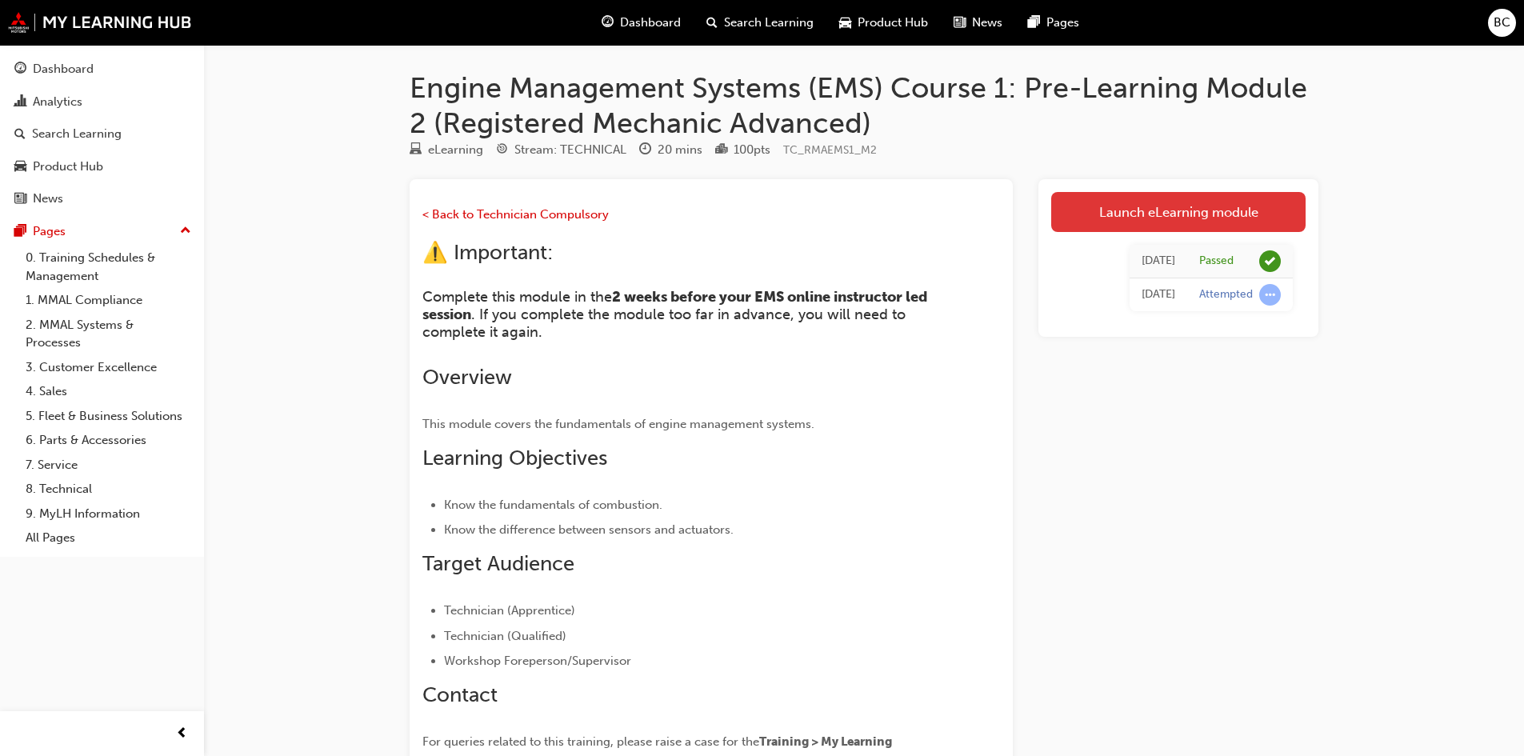
click at [1150, 208] on link "Launch eLearning module" at bounding box center [1178, 212] width 254 height 40
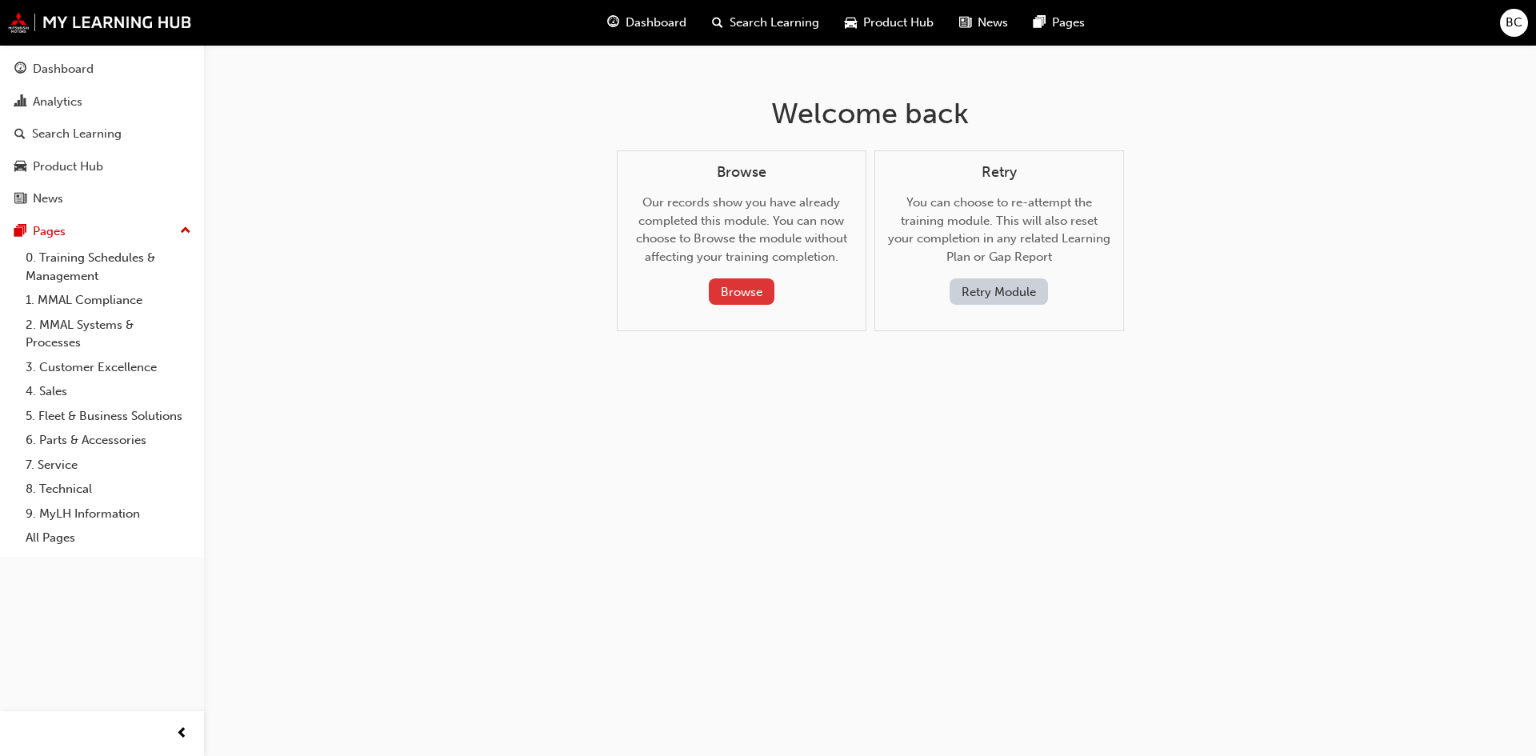
click at [729, 291] on button "Browse" at bounding box center [742, 291] width 66 height 26
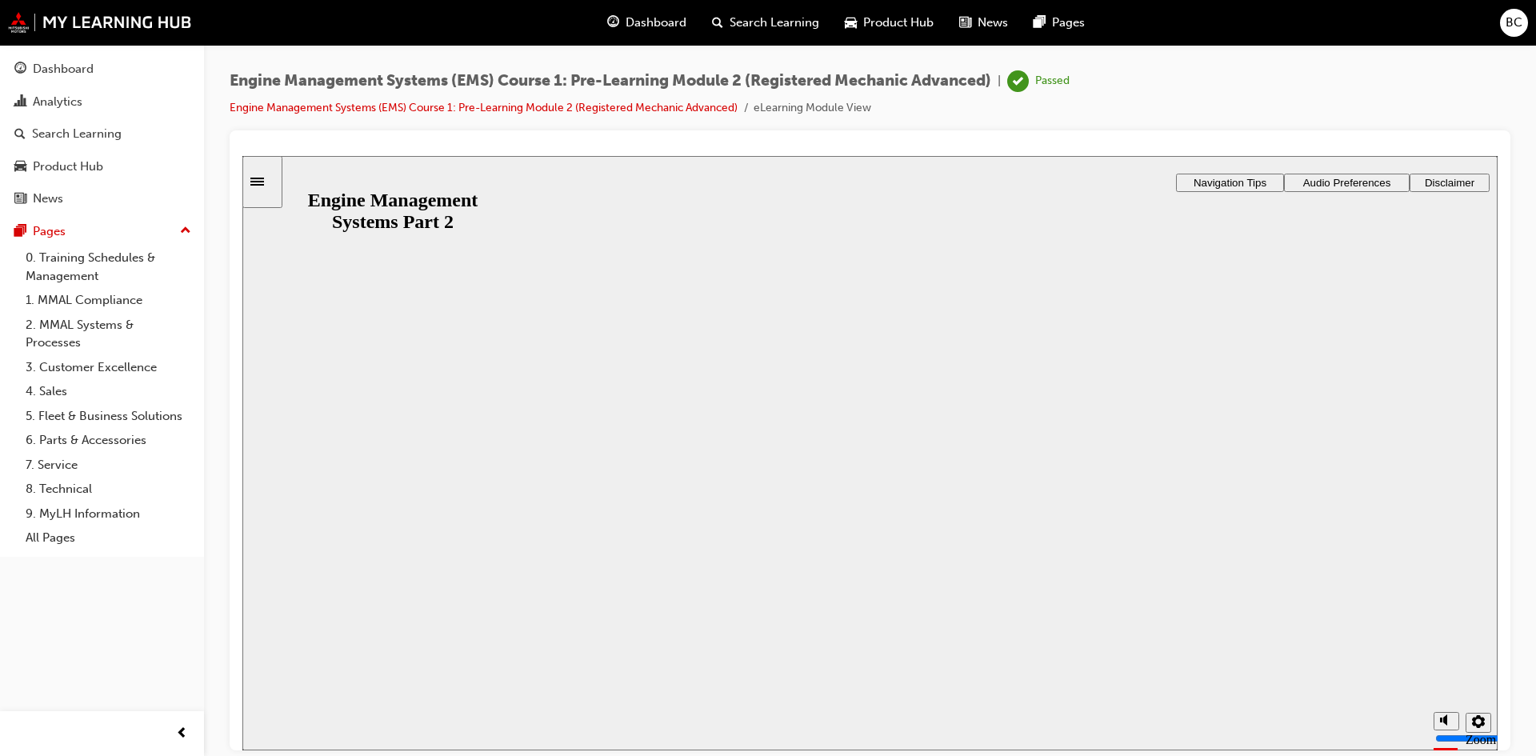
click at [303, 742] on button "Resume" at bounding box center [272, 751] width 61 height 19
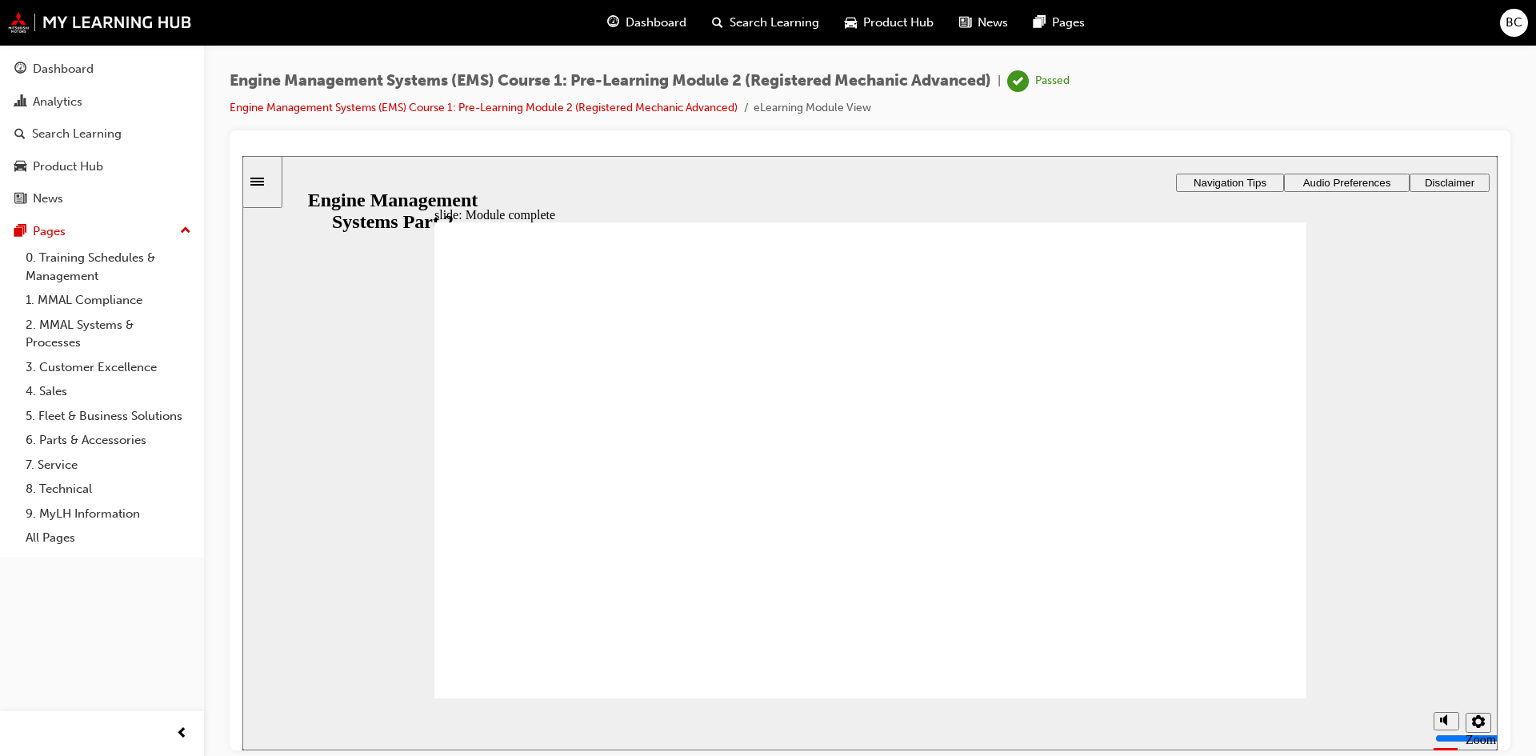
click at [1241, 178] on span "Navigation Tips" at bounding box center [1229, 182] width 73 height 12
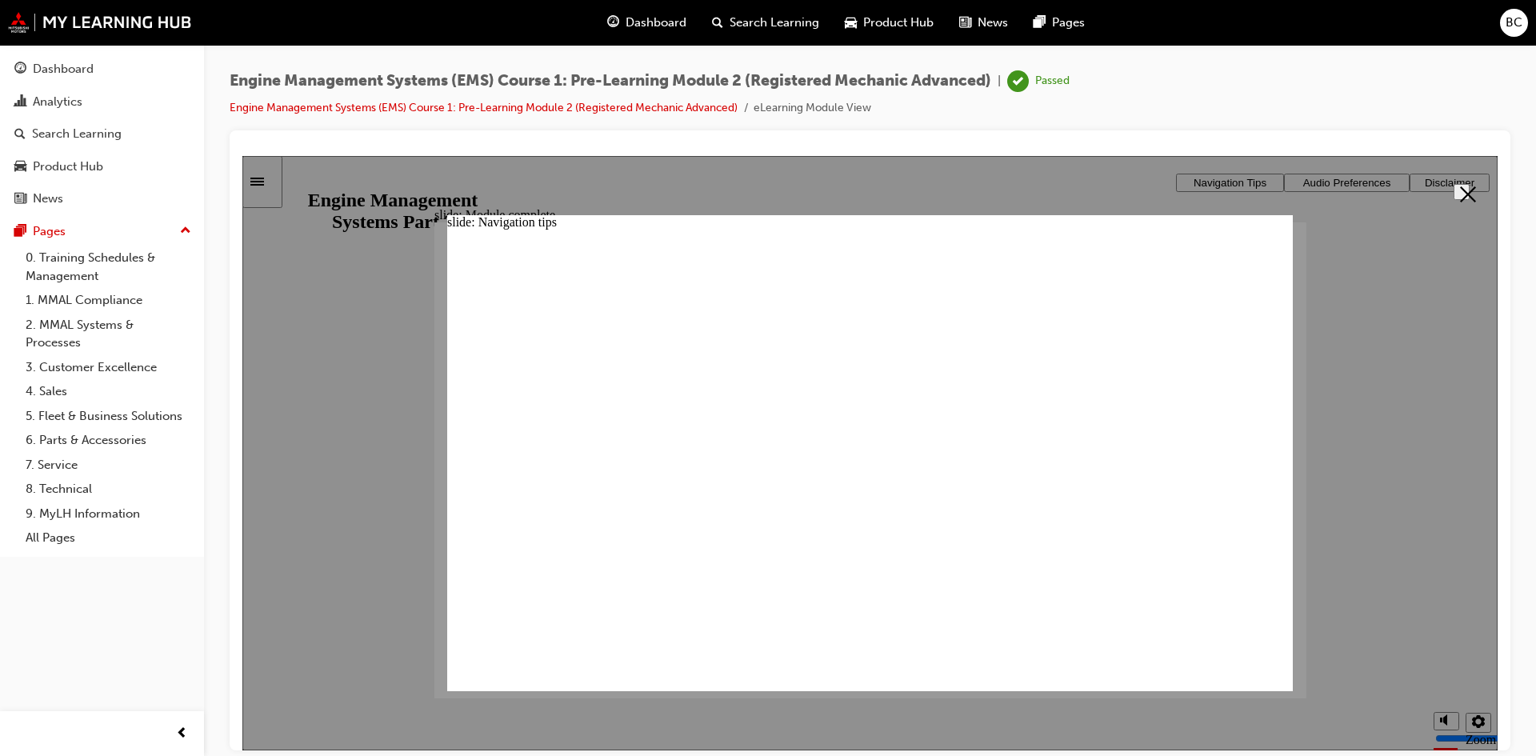
click at [1464, 194] on polygon "Close" at bounding box center [1468, 194] width 16 height 16
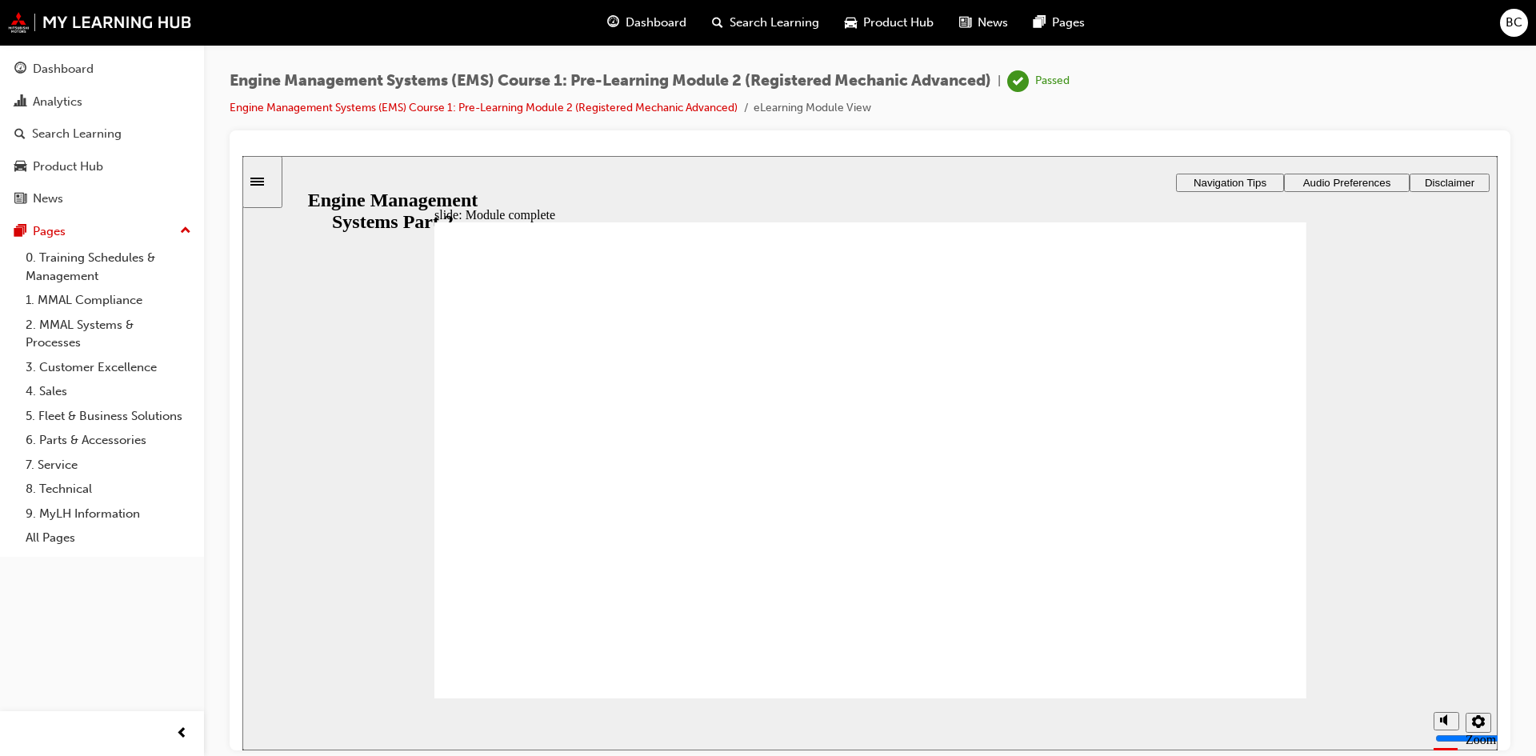
click at [1364, 184] on span "Audio Preferences" at bounding box center [1347, 182] width 88 height 12
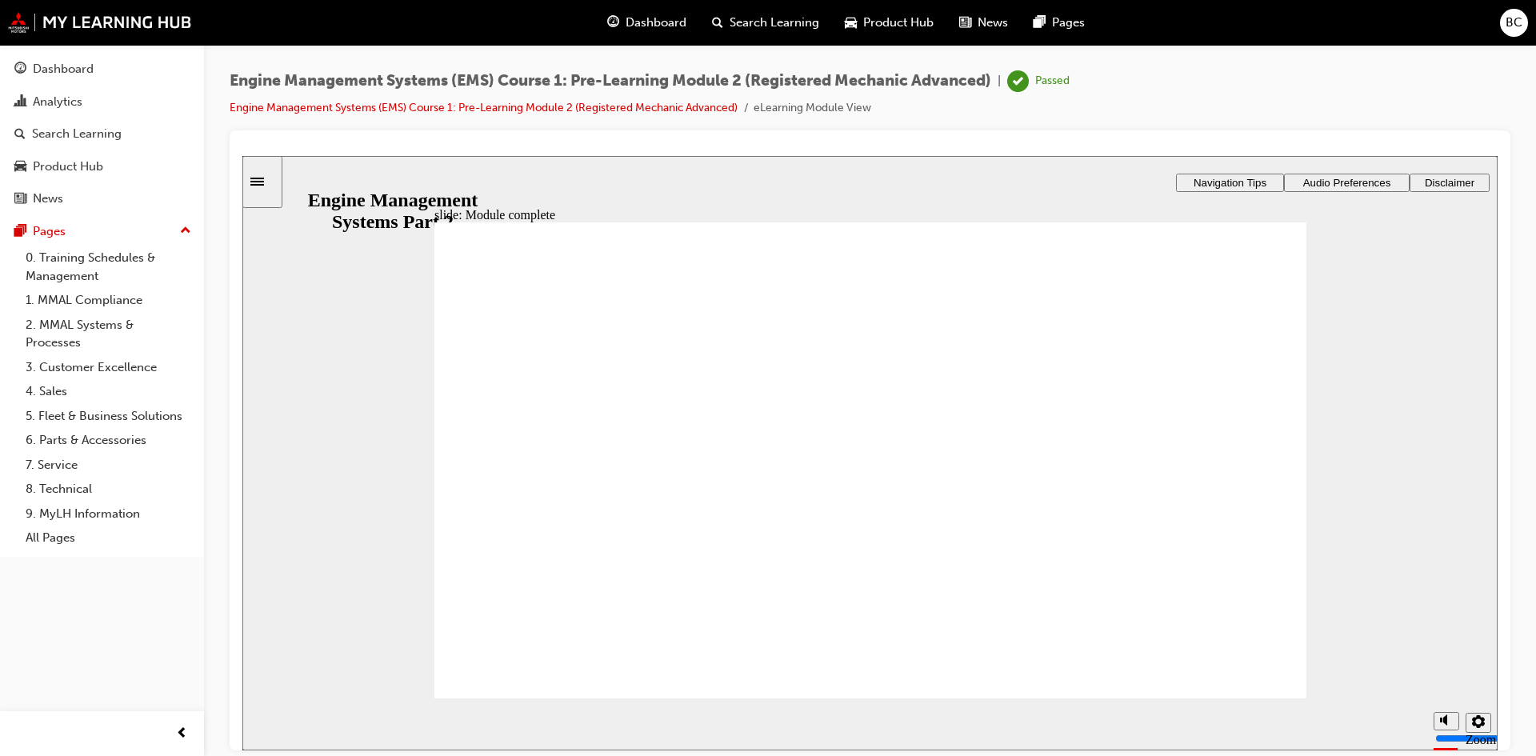
click at [1372, 180] on span "Audio Preferences" at bounding box center [1347, 182] width 88 height 12
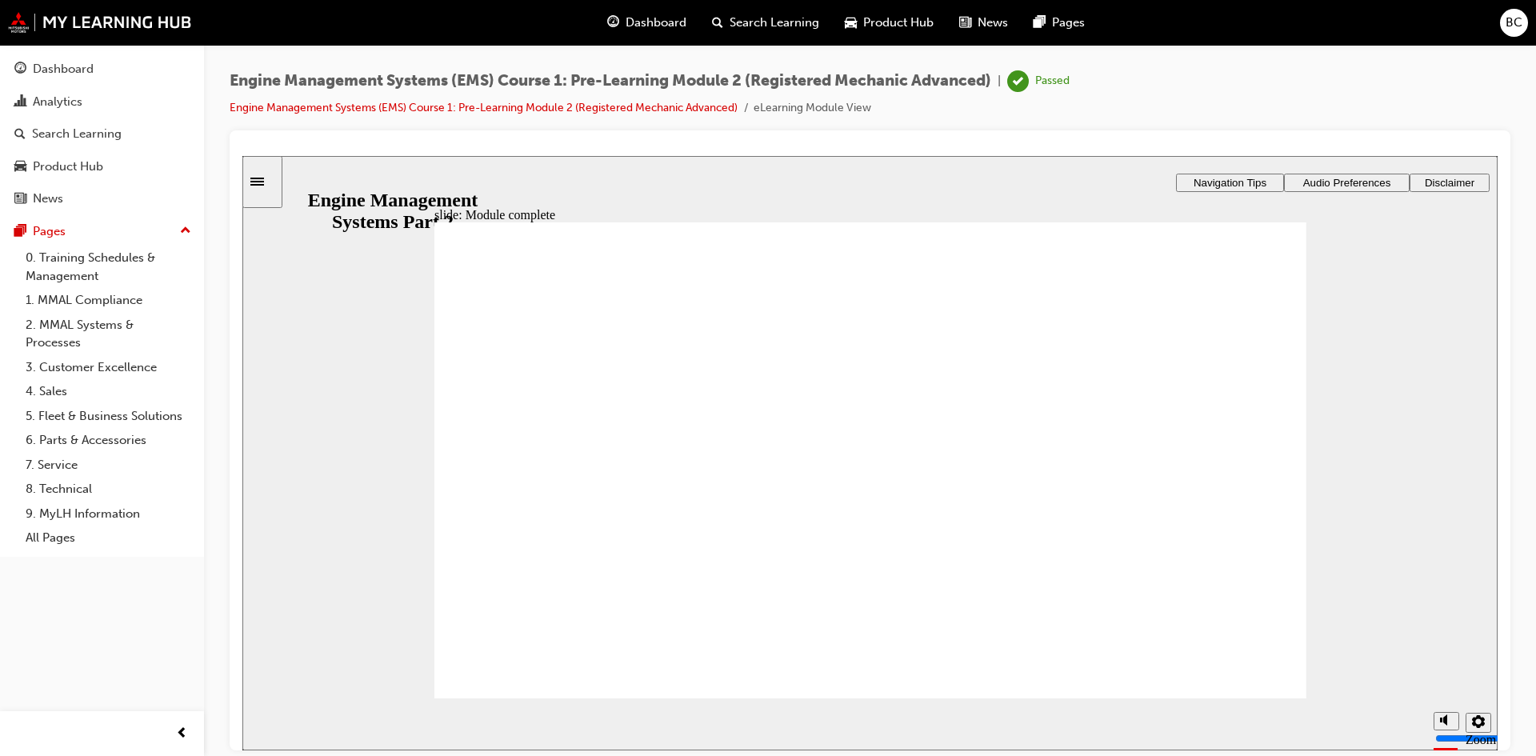
click at [259, 186] on div "Sidebar Toggle" at bounding box center [262, 181] width 27 height 12
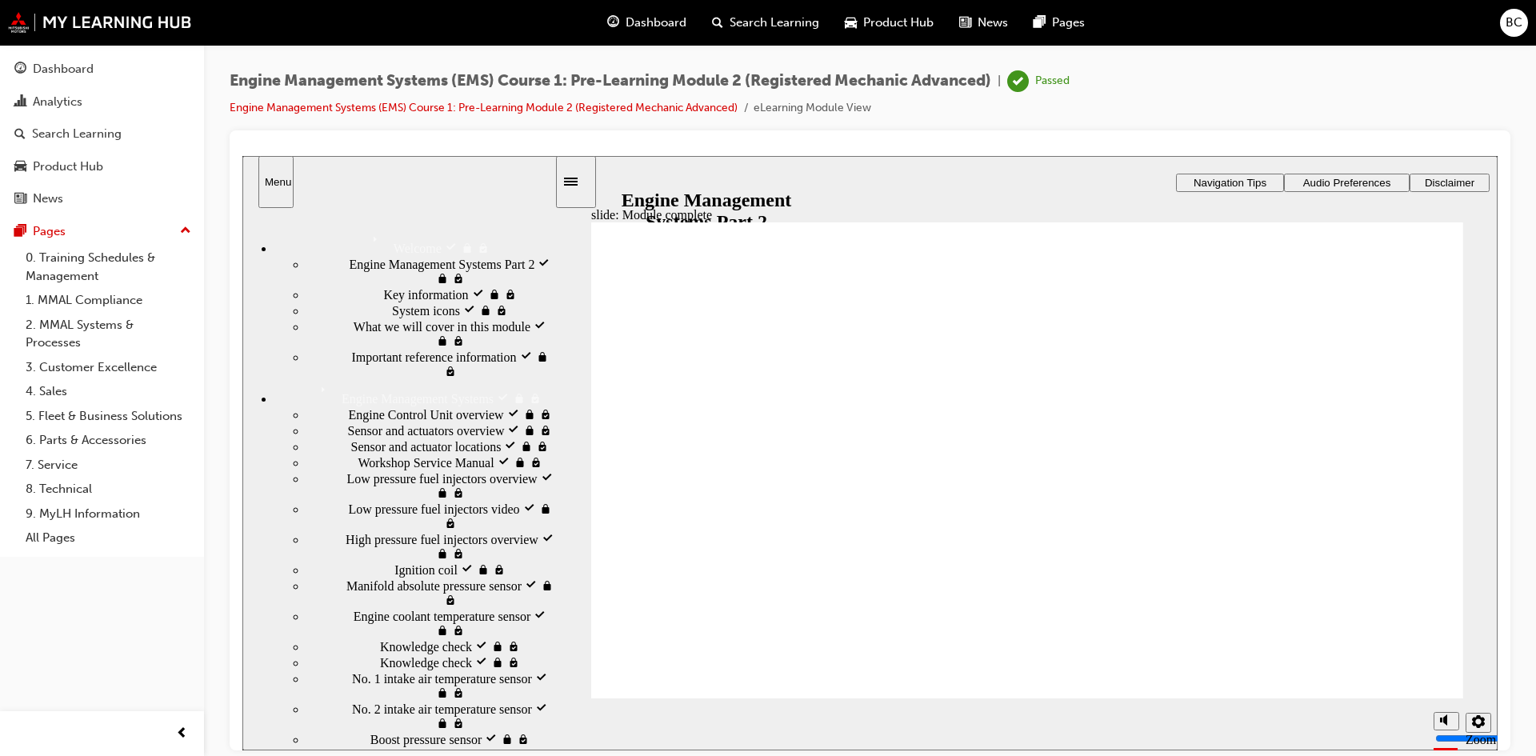
click at [350, 270] on span "Engine Management Systems Part 2 visited" at bounding box center [452, 269] width 205 height 29
click at [368, 452] on span "Sensor and actuator locations visited" at bounding box center [445, 444] width 188 height 14
click at [386, 530] on div "High pressure fuel injectors overview visited High pressure fuel injectors over…" at bounding box center [430, 545] width 248 height 30
click at [391, 561] on div "Ignition coil visited Ignition coil" at bounding box center [430, 569] width 248 height 16
click at [370, 422] on span "Sensor and actuators overview visited" at bounding box center [445, 429] width 194 height 14
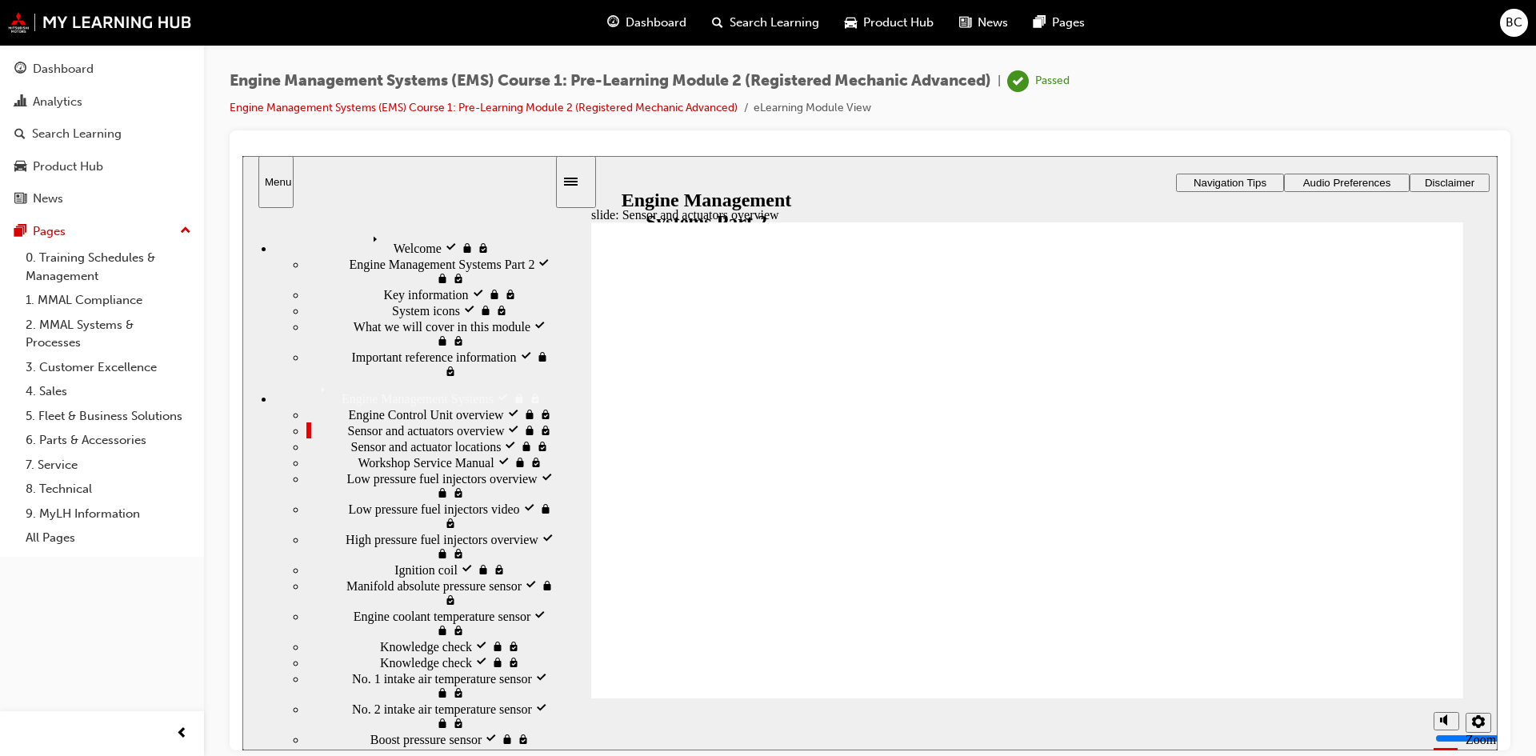
click at [1310, 182] on span "Audio Preferences" at bounding box center [1347, 182] width 88 height 12
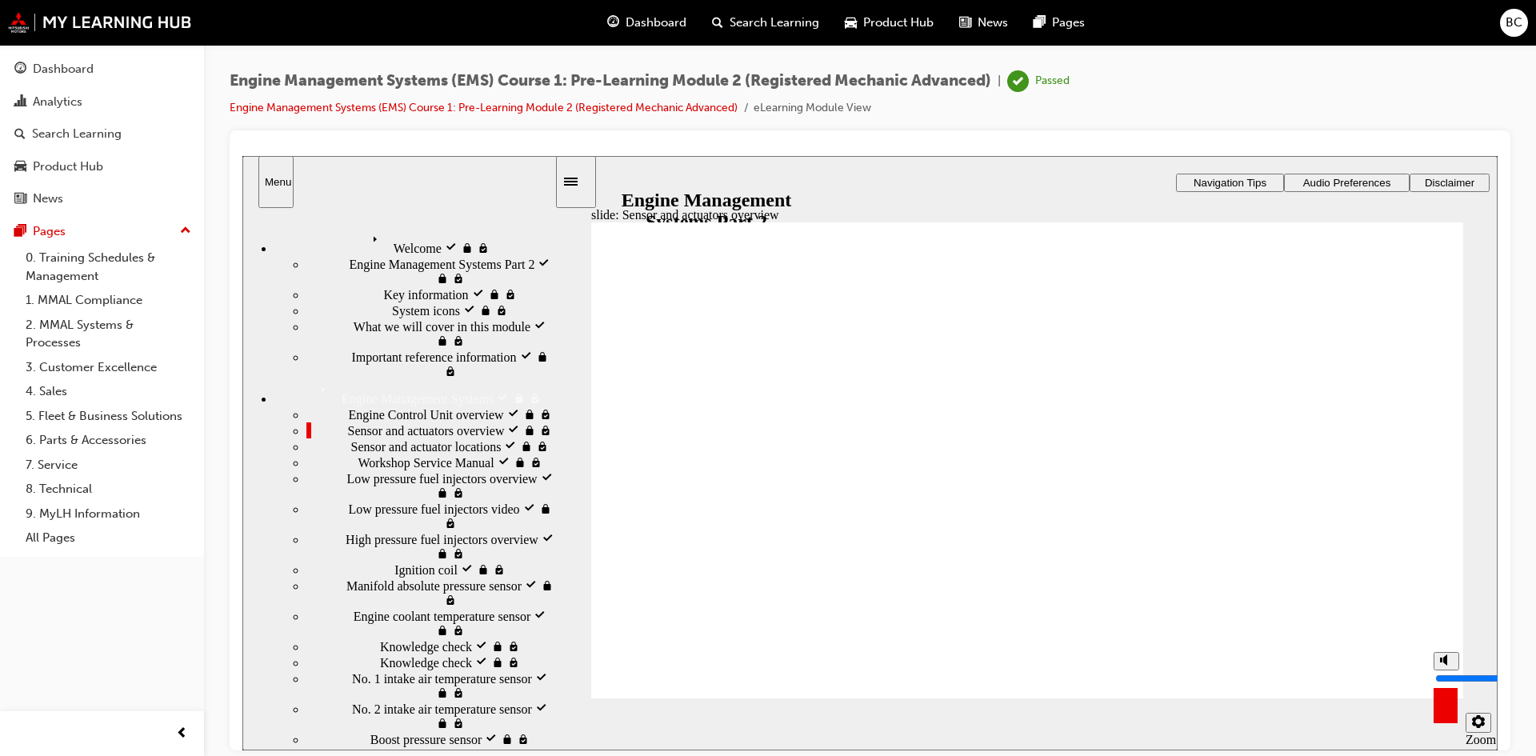
click at [1442, 665] on icon "volume" at bounding box center [1446, 658] width 13 height 11
type input "0"
click at [336, 437] on div "Sensor and actuator locations visited Sensor and actuator locations" at bounding box center [430, 445] width 248 height 16
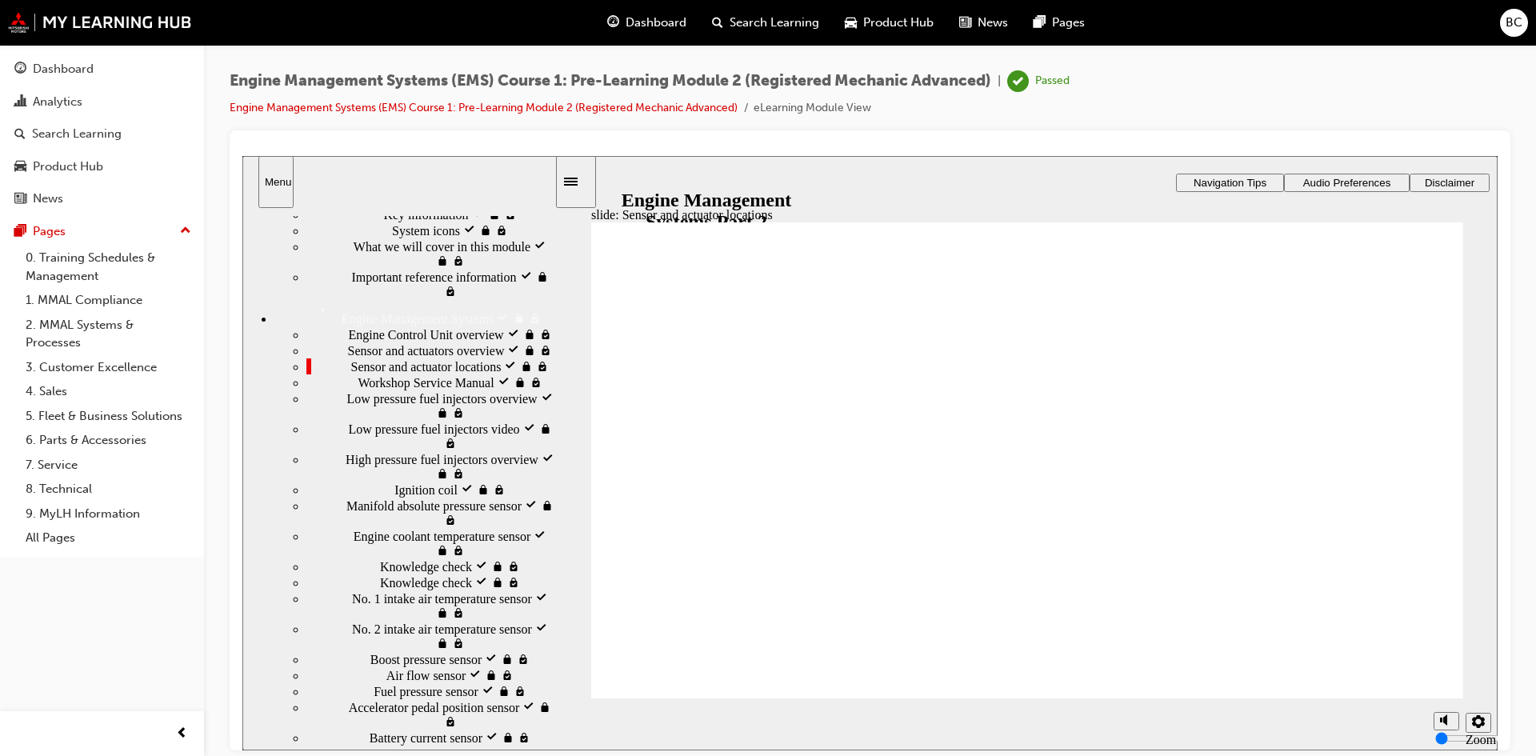
click at [403, 481] on div "Ignition coil visited Ignition coil" at bounding box center [430, 489] width 248 height 16
click at [380, 509] on span "Manifold absolute pressure sensor visited" at bounding box center [450, 511] width 208 height 29
click at [370, 537] on span "Engine coolant temperature sensor visited" at bounding box center [454, 541] width 201 height 29
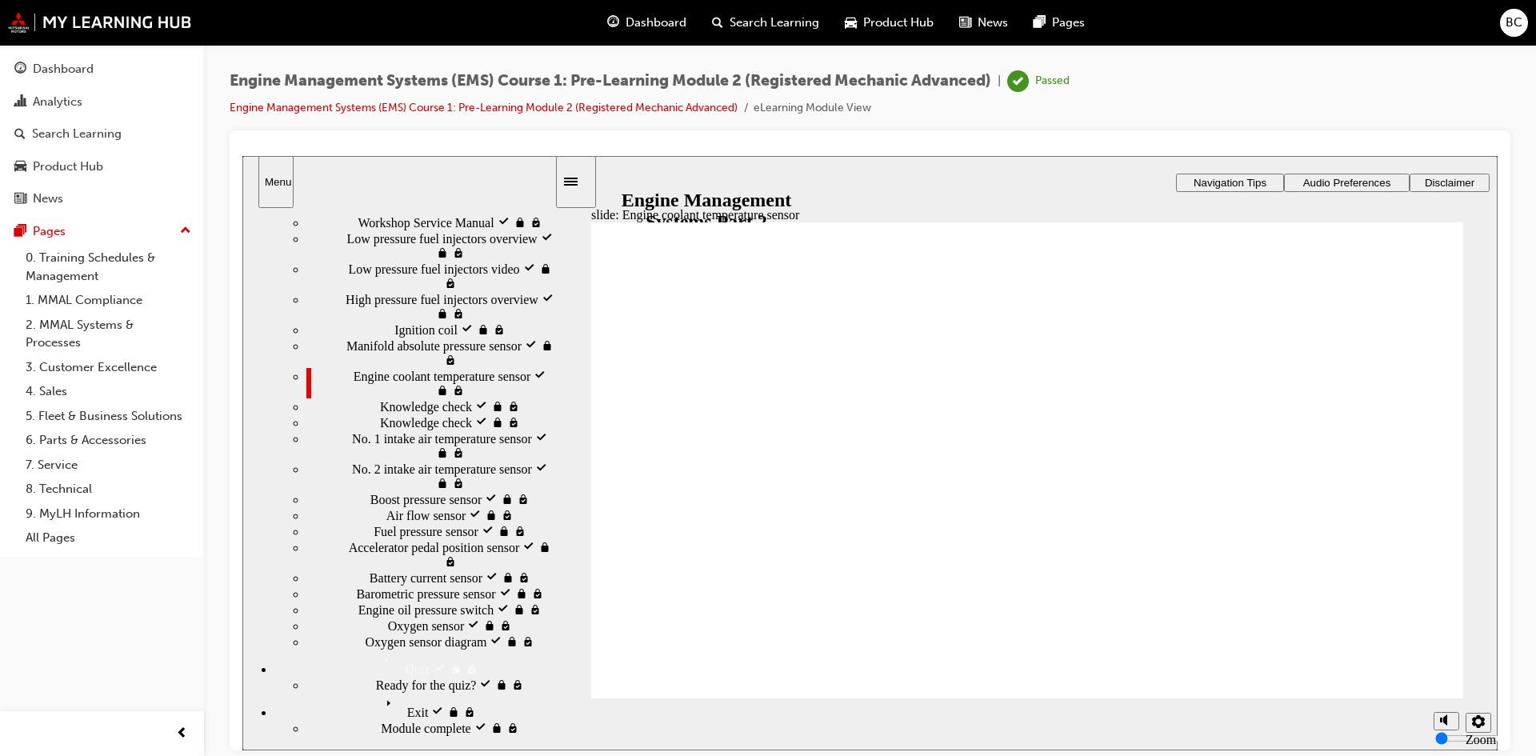
scroll to position [0, 0]
